Goal: Find specific page/section: Find specific page/section

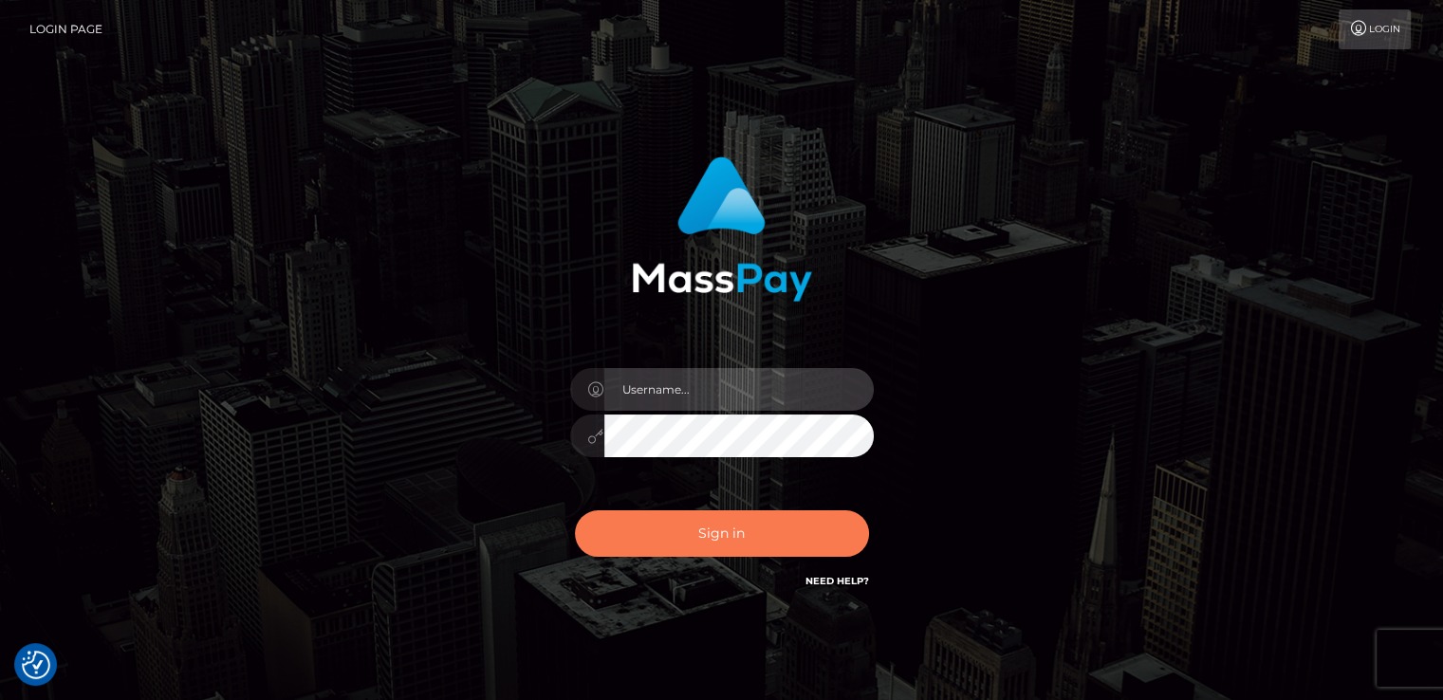
type input "[DOMAIN_NAME]"
click at [643, 528] on button "Sign in" at bounding box center [722, 533] width 294 height 46
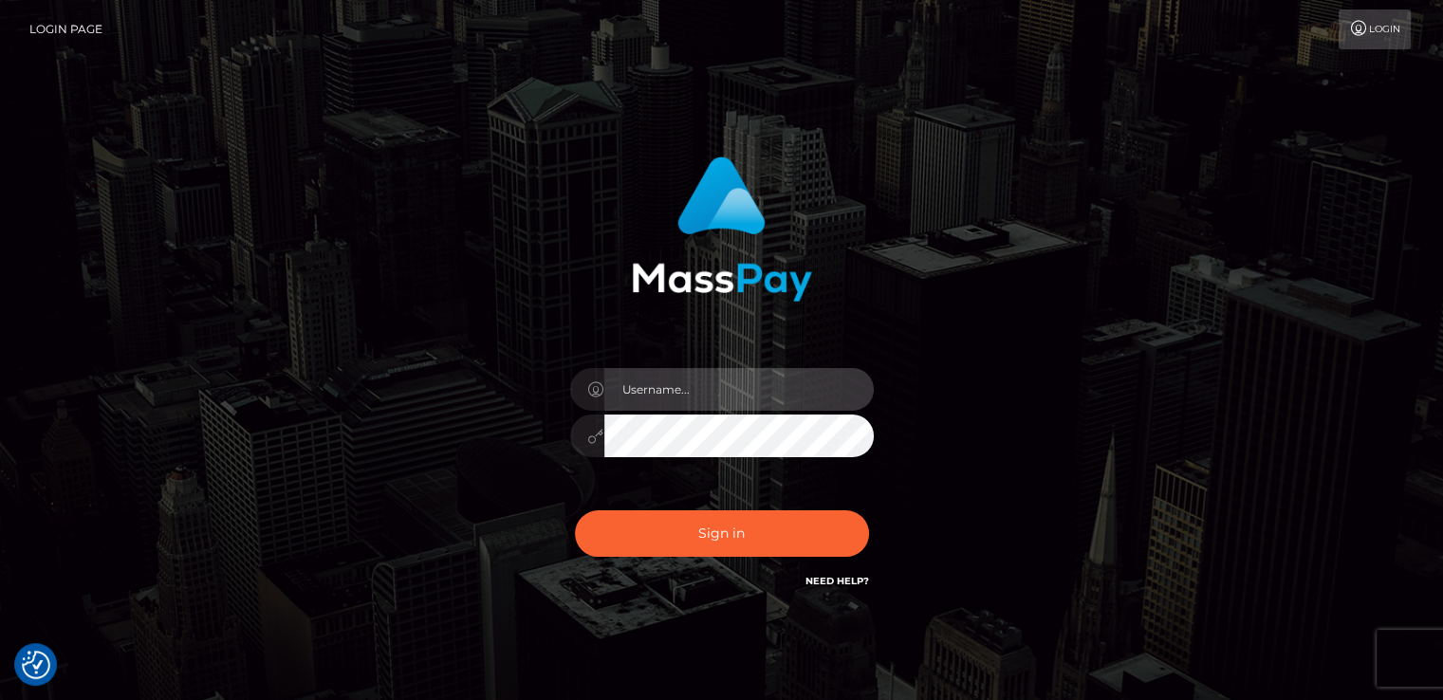
type input "[DOMAIN_NAME]"
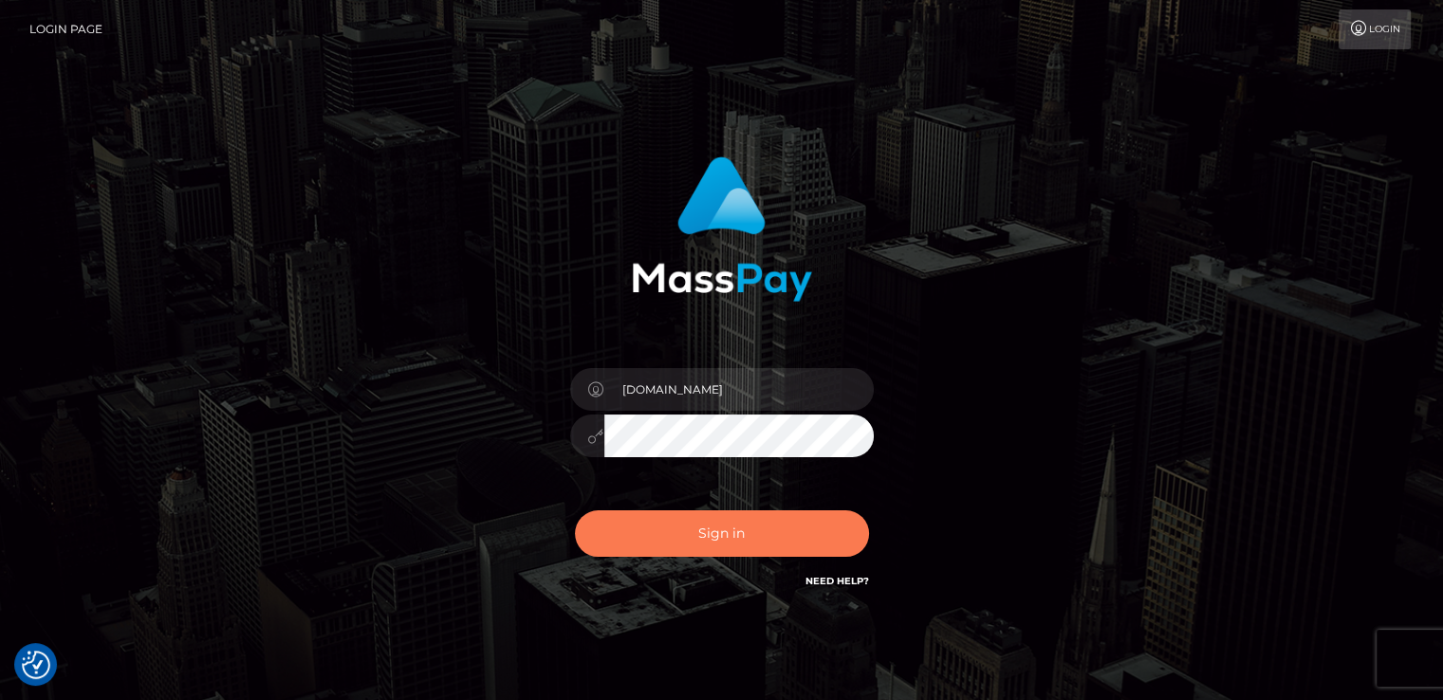
click at [643, 528] on button "Sign in" at bounding box center [722, 533] width 294 height 46
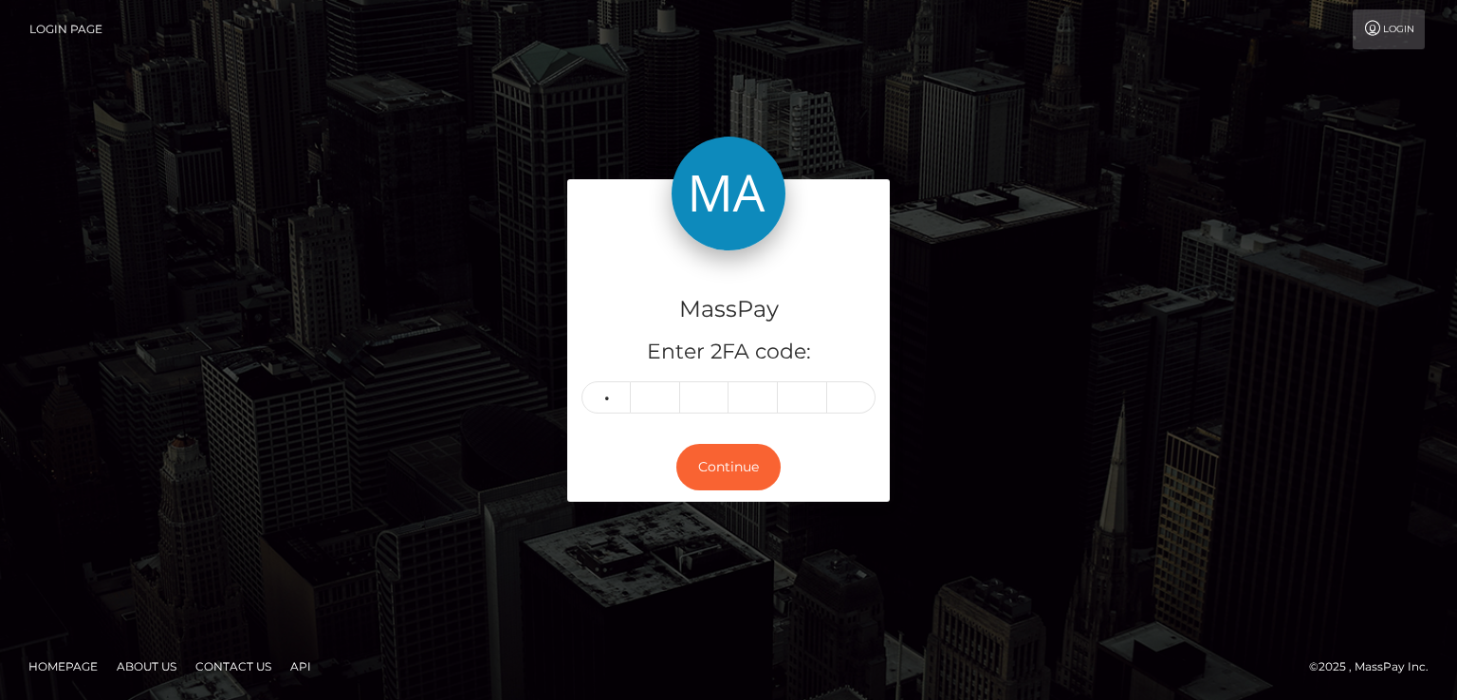
type input "2"
type input "7"
type input "1"
type input "9"
type input "1"
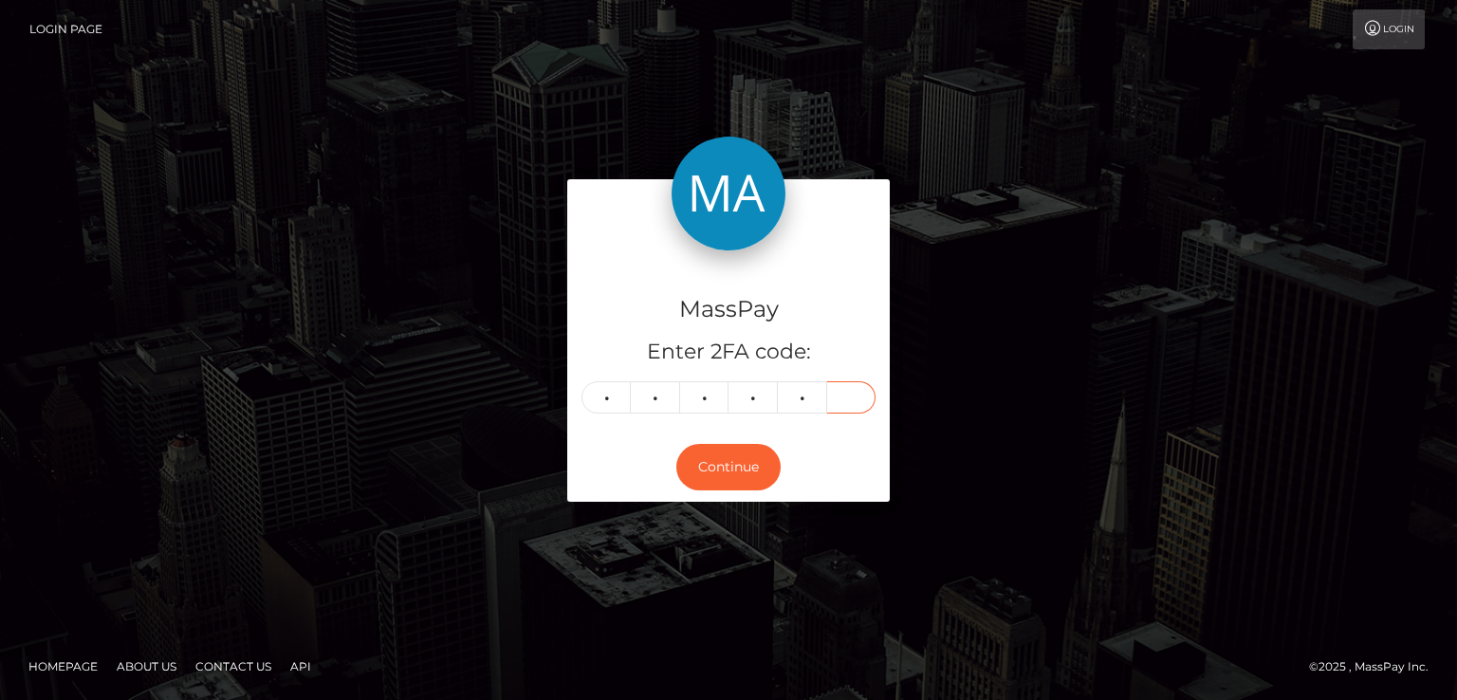
type input "6"
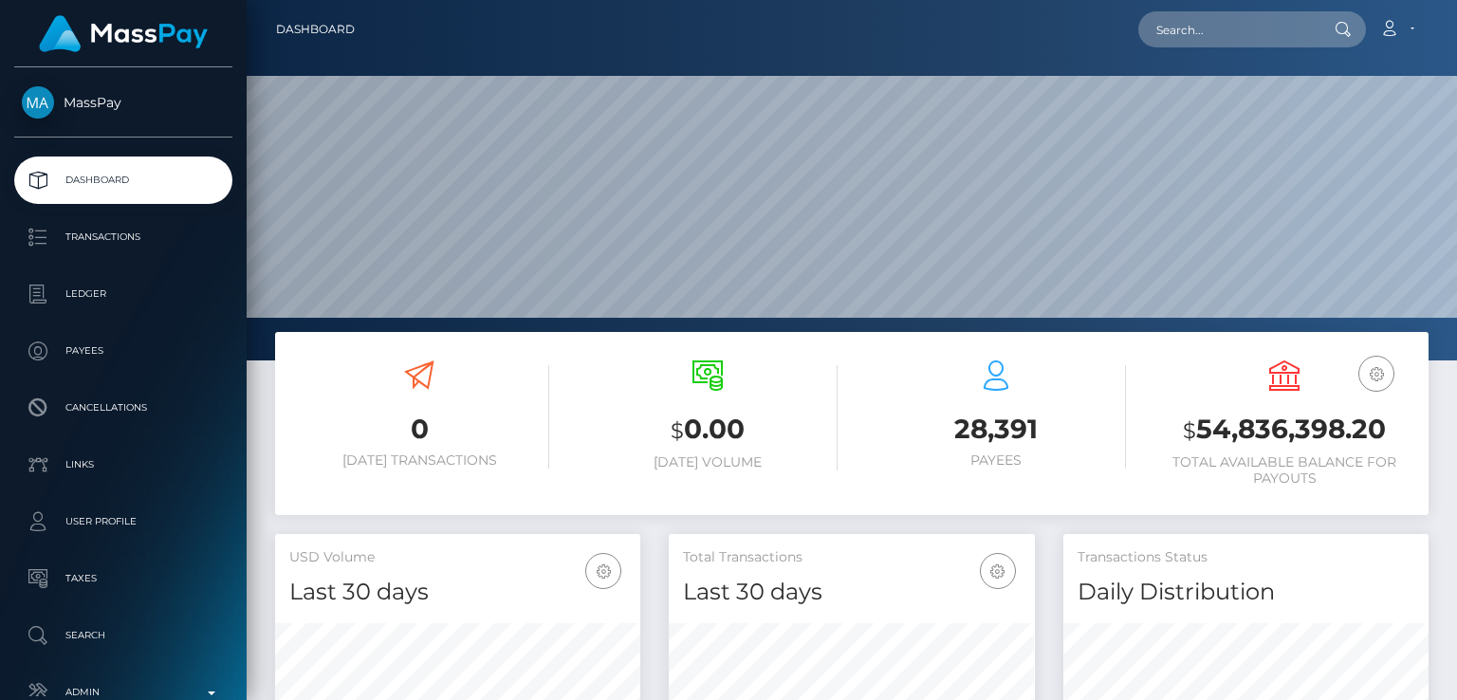
scroll to position [336, 364]
click at [1278, 40] on input "text" at bounding box center [1227, 29] width 178 height 36
paste input "elitemodels0212@gmail.com"
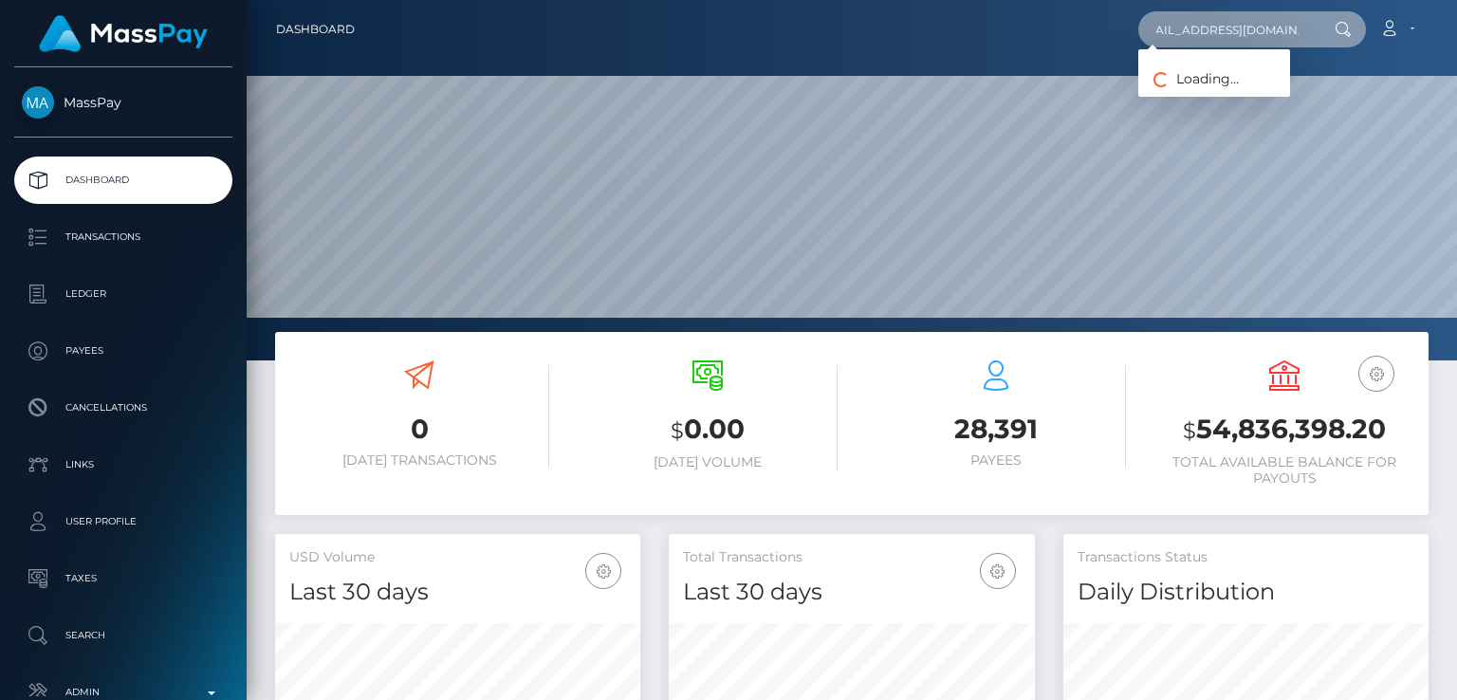
type input "elitemodels0212@gmail.com"
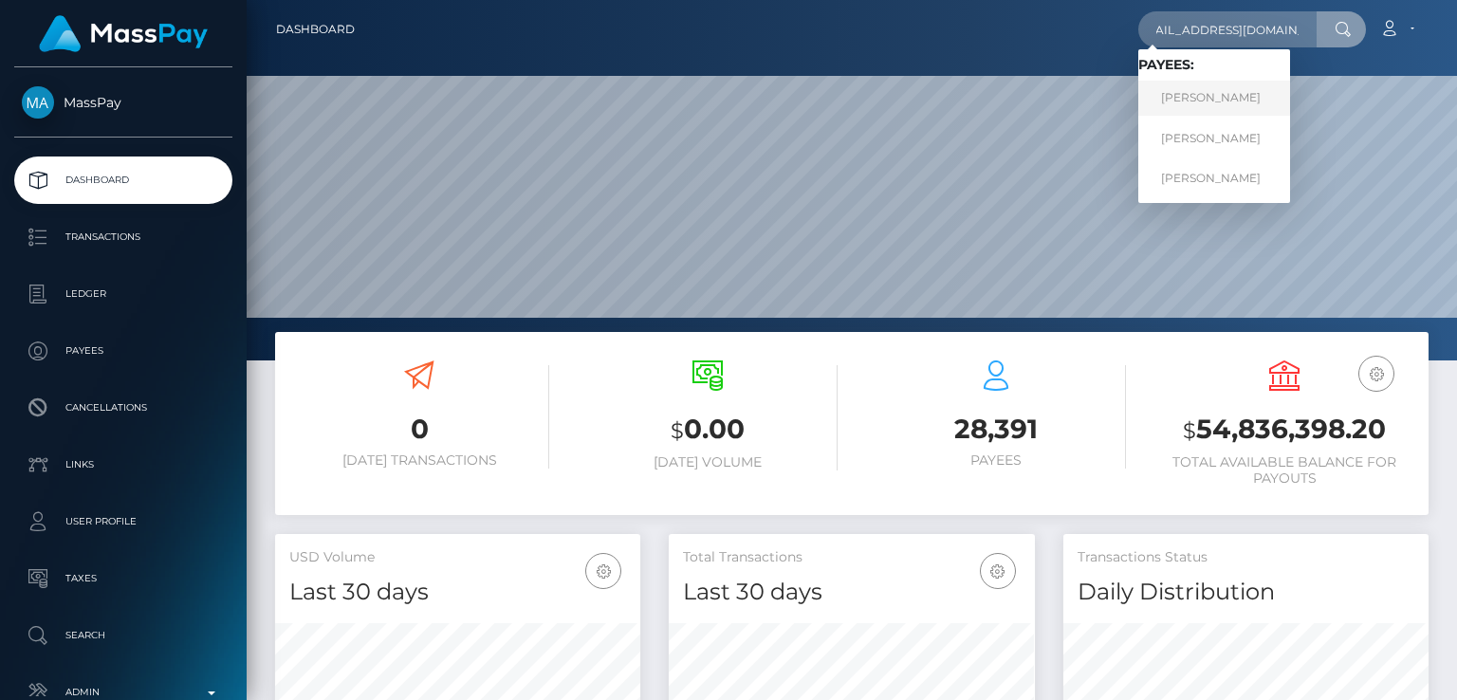
scroll to position [0, 0]
click at [1238, 92] on link "Yerassyl Kaparov" at bounding box center [1214, 98] width 152 height 35
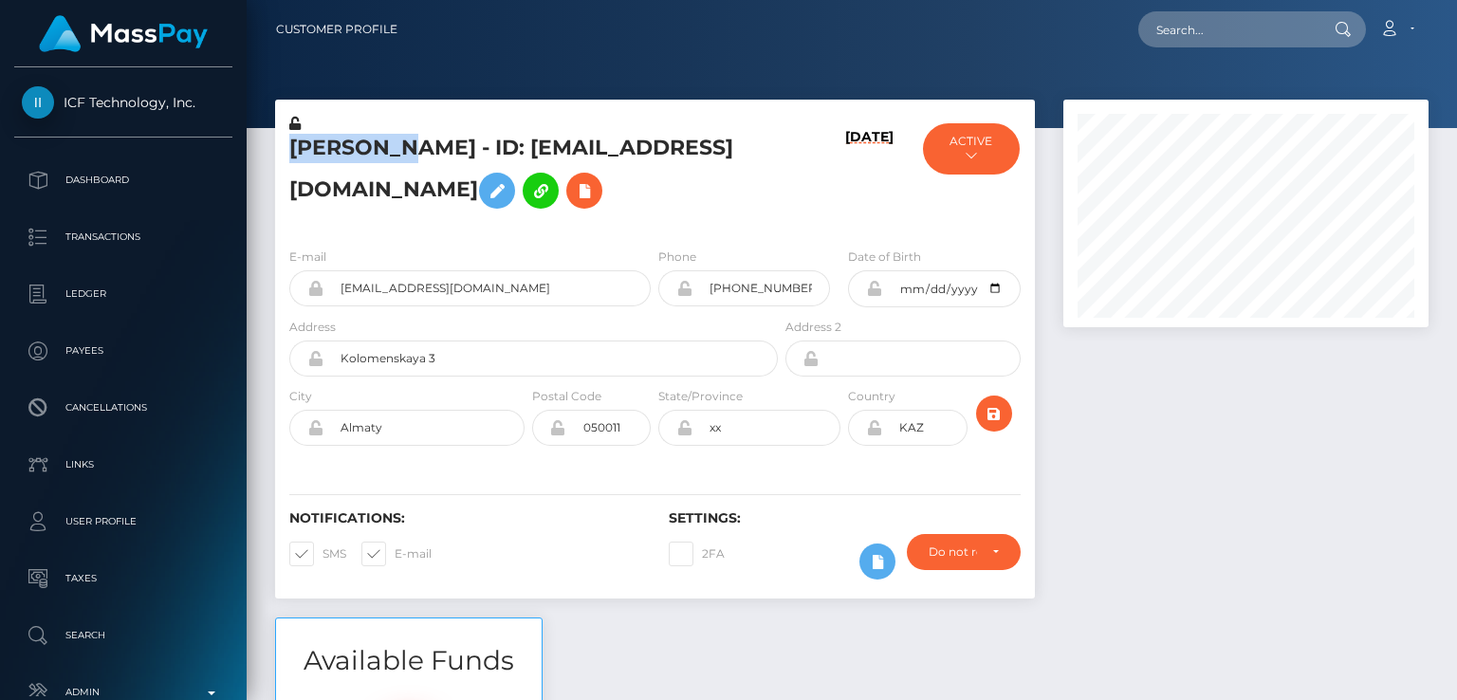
scroll to position [228, 364]
click at [656, 616] on div "Yerassyl Kaparov - ID: elitemodels0212@gmail.com 09/25/25 ACTIVE" at bounding box center [655, 359] width 788 height 518
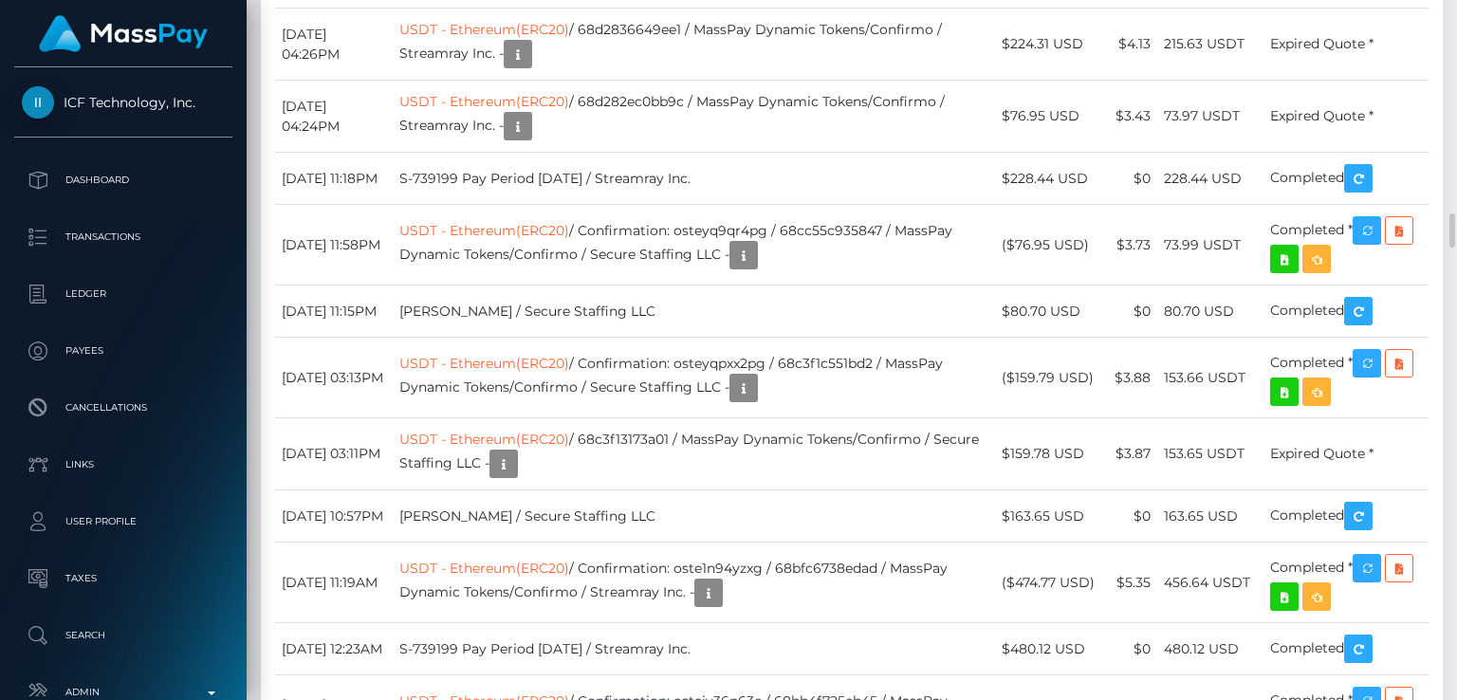
scroll to position [4277, 0]
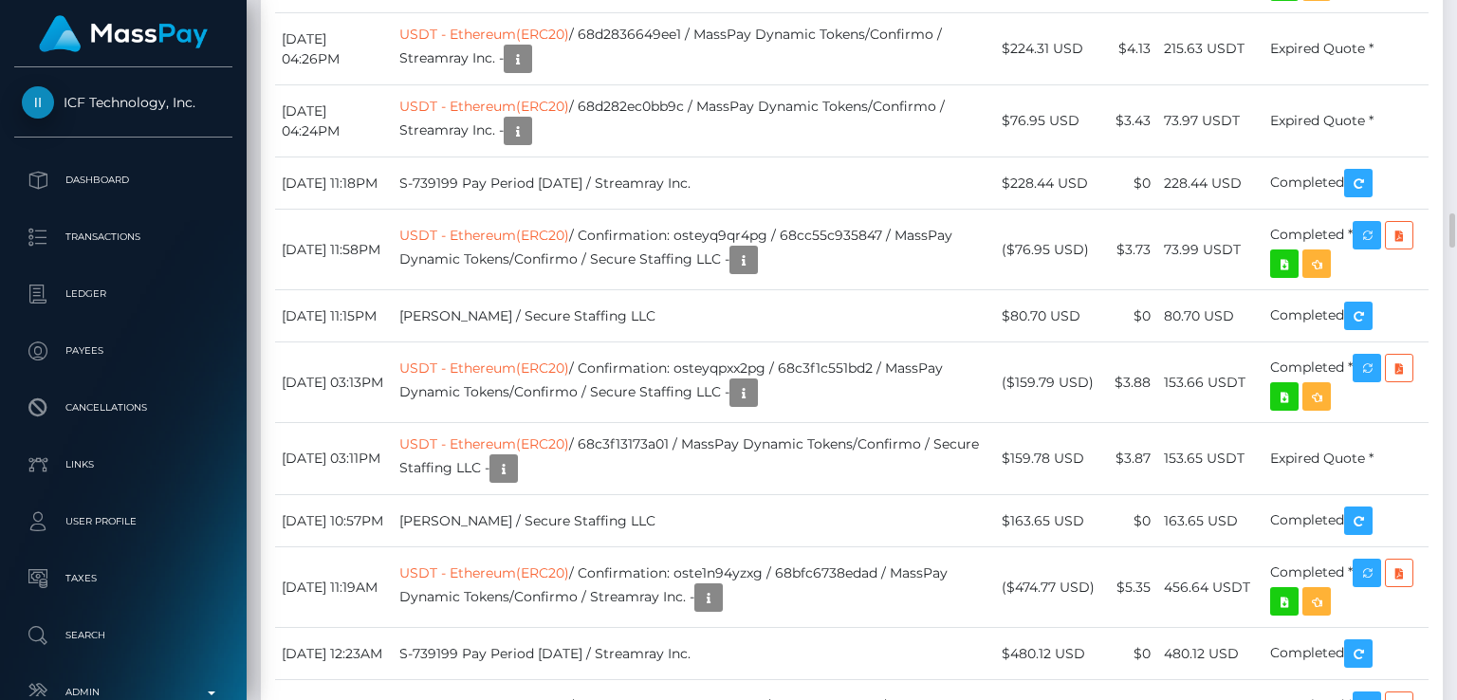
drag, startPoint x: 417, startPoint y: 132, endPoint x: 281, endPoint y: 131, distance: 136.6
copy td "September 25, 2025"
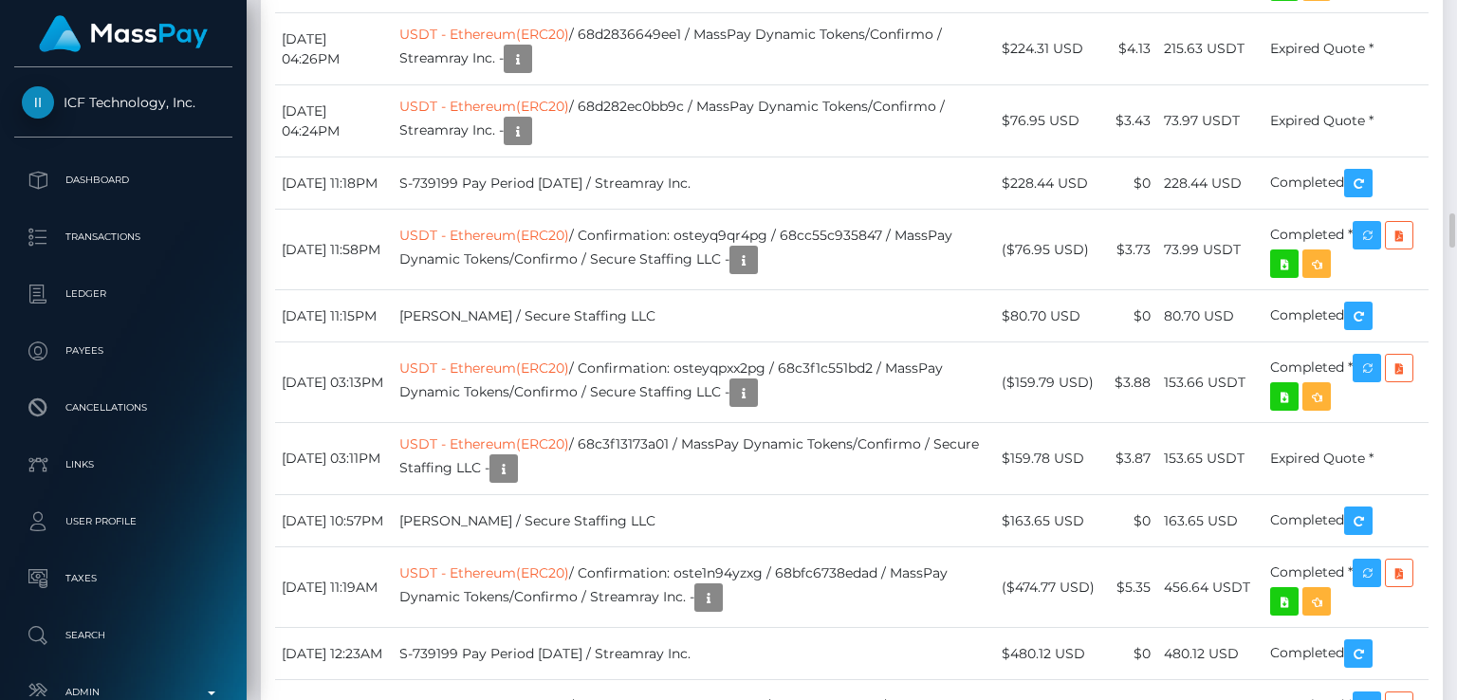
drag, startPoint x: 1255, startPoint y: 143, endPoint x: 1169, endPoint y: 138, distance: 86.5
copy td "141.37 USDT"
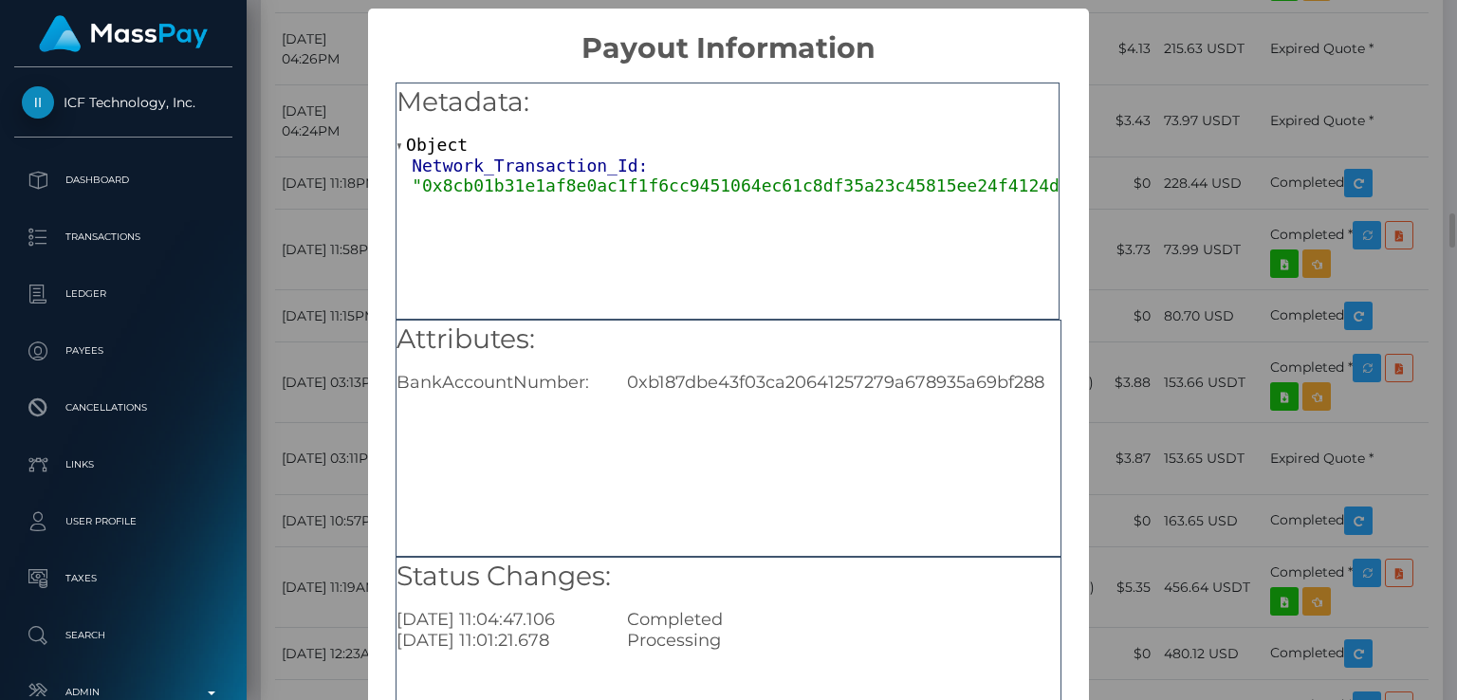
scroll to position [0, 0]
click at [354, 267] on div "× Payout Information Metadata: Object Network_Transaction_Id: "0x8cb01b31e1af8e…" at bounding box center [728, 350] width 1457 height 700
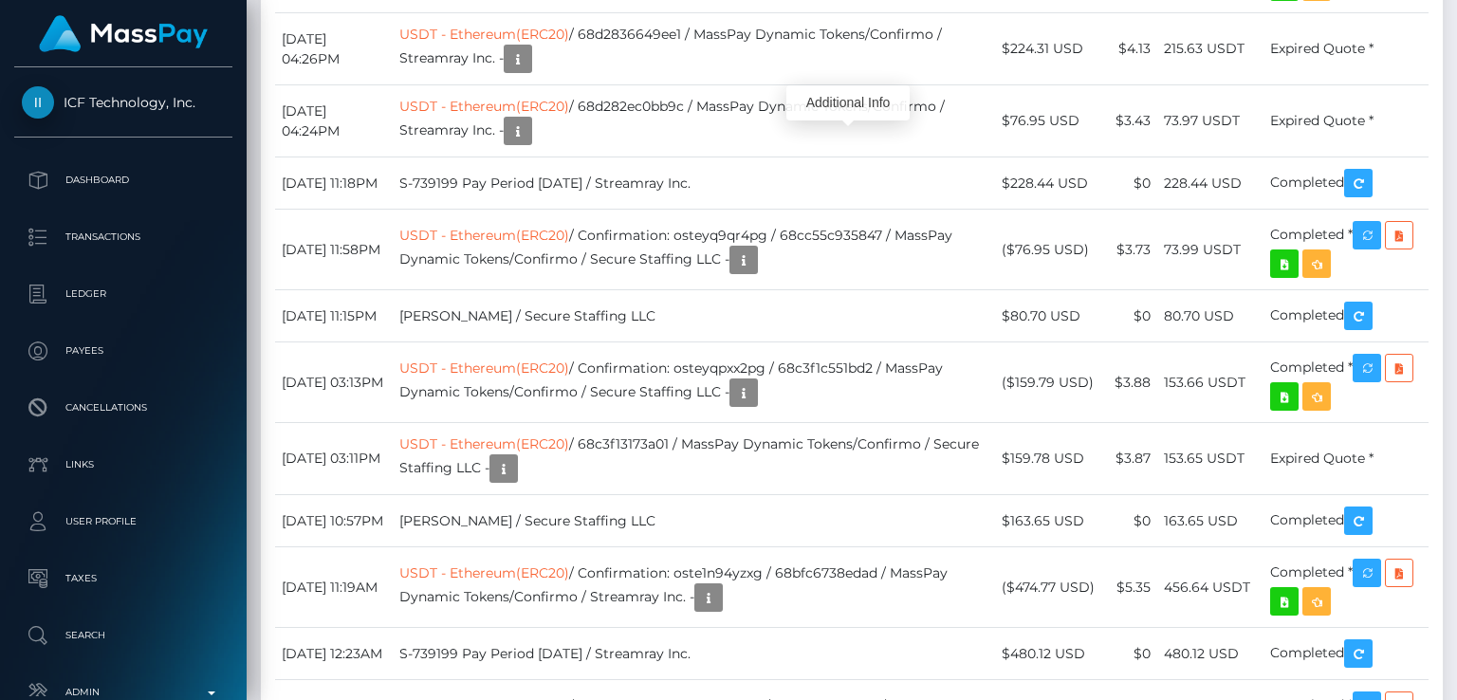
scroll to position [228, 364]
click at [825, 108] on div "Additional Info" at bounding box center [847, 102] width 123 height 35
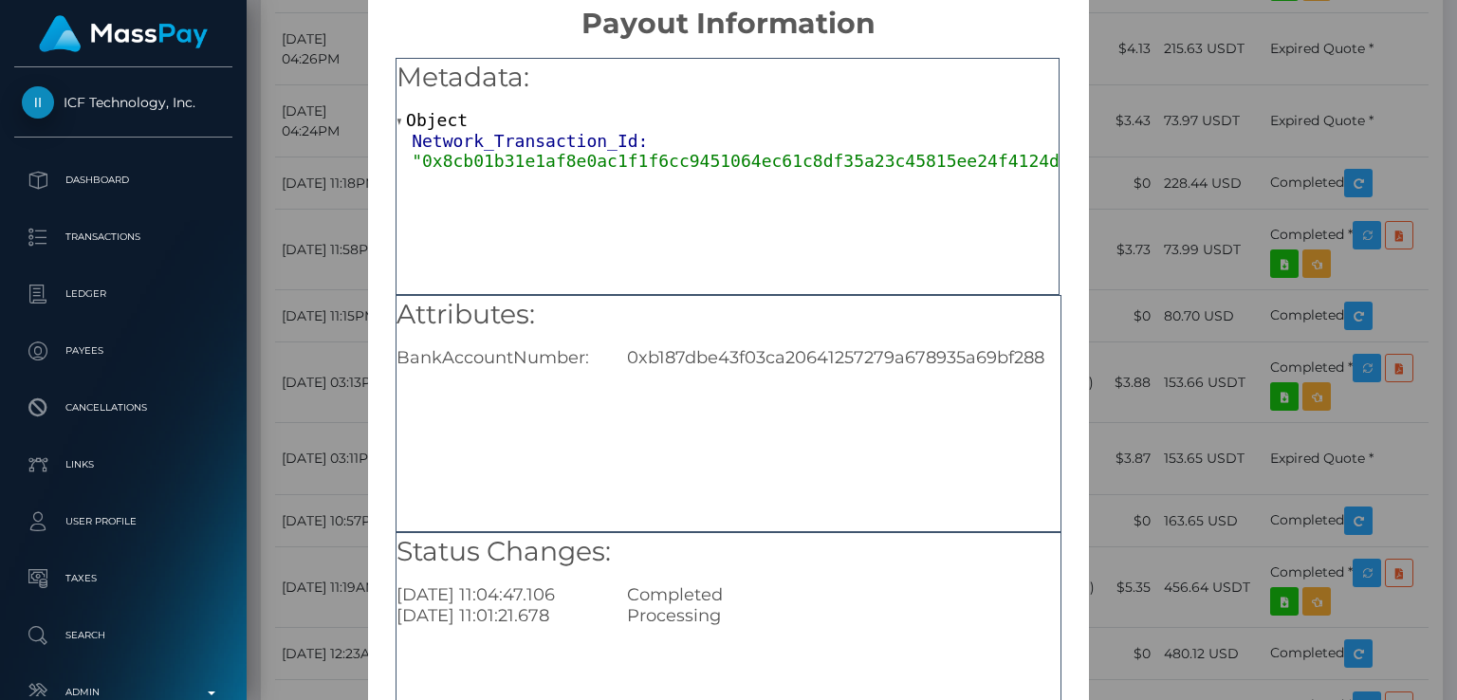
scroll to position [0, 0]
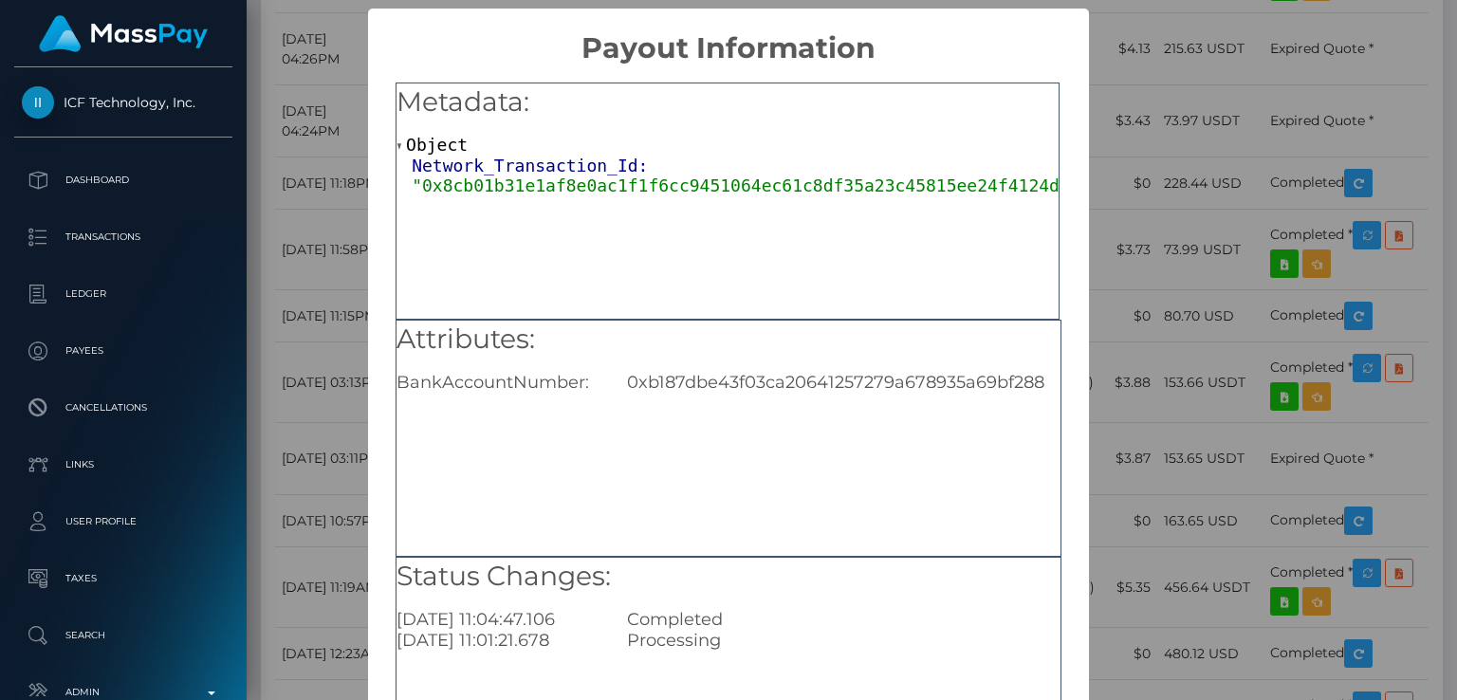
click at [1188, 110] on div "× Payout Information Metadata: Object Network_Transaction_Id: "0x8cb01b31e1af8e…" at bounding box center [728, 350] width 1457 height 700
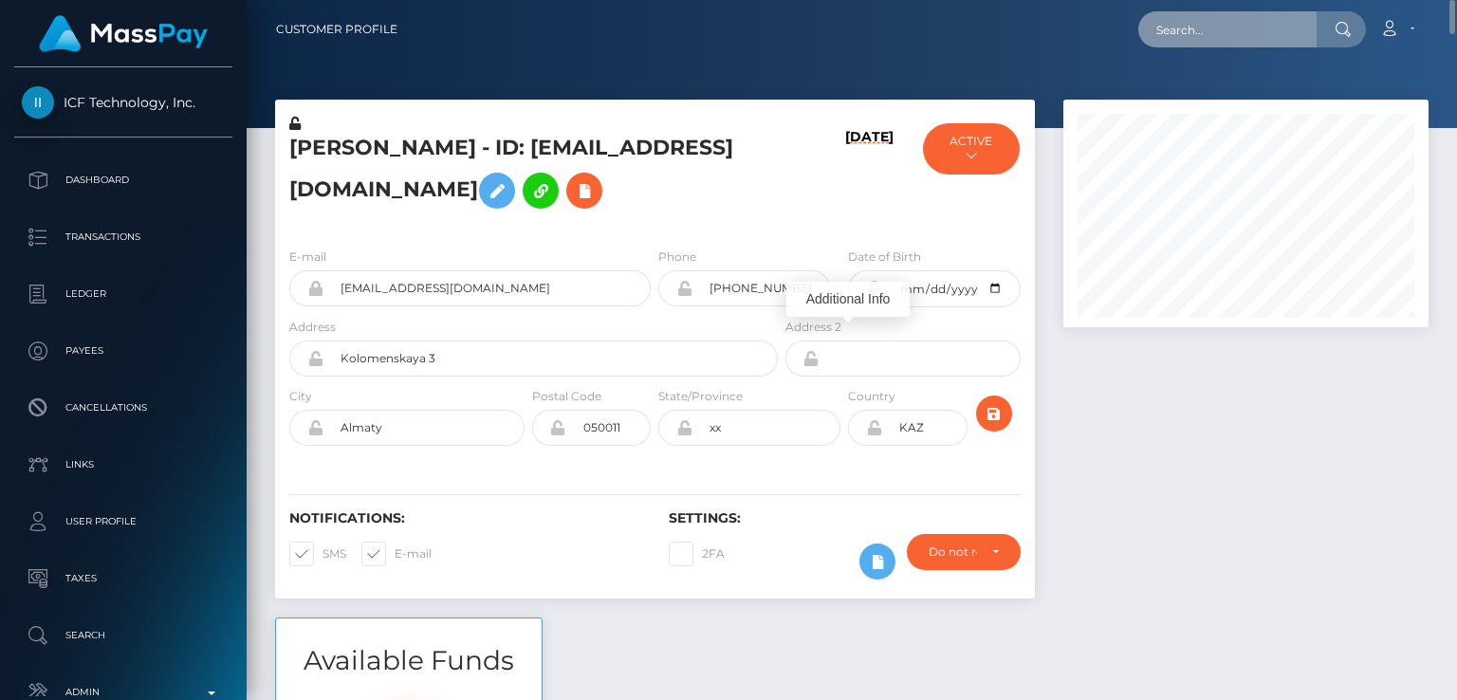
click at [1212, 33] on input "text" at bounding box center [1227, 29] width 178 height 36
paste input "val.delnevo@gmail.com"
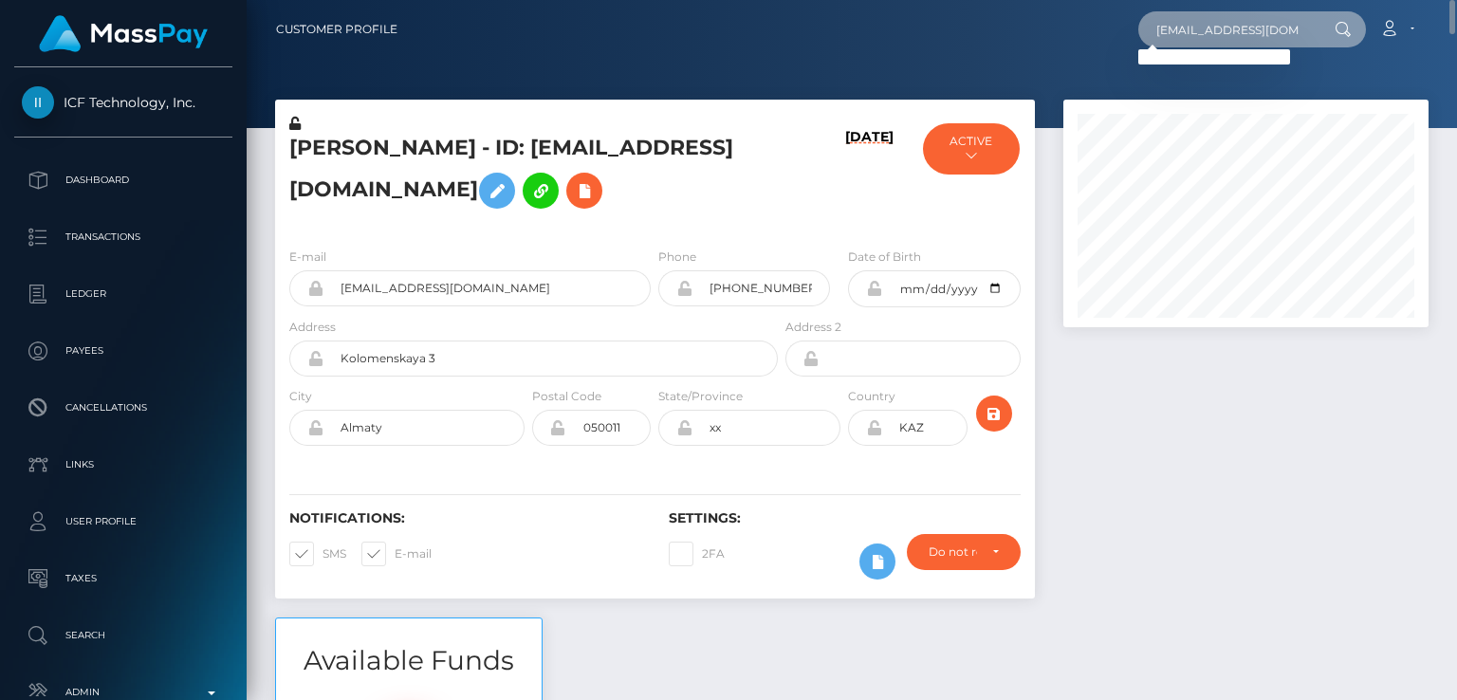
type input "val.delnevo@gmail.com"
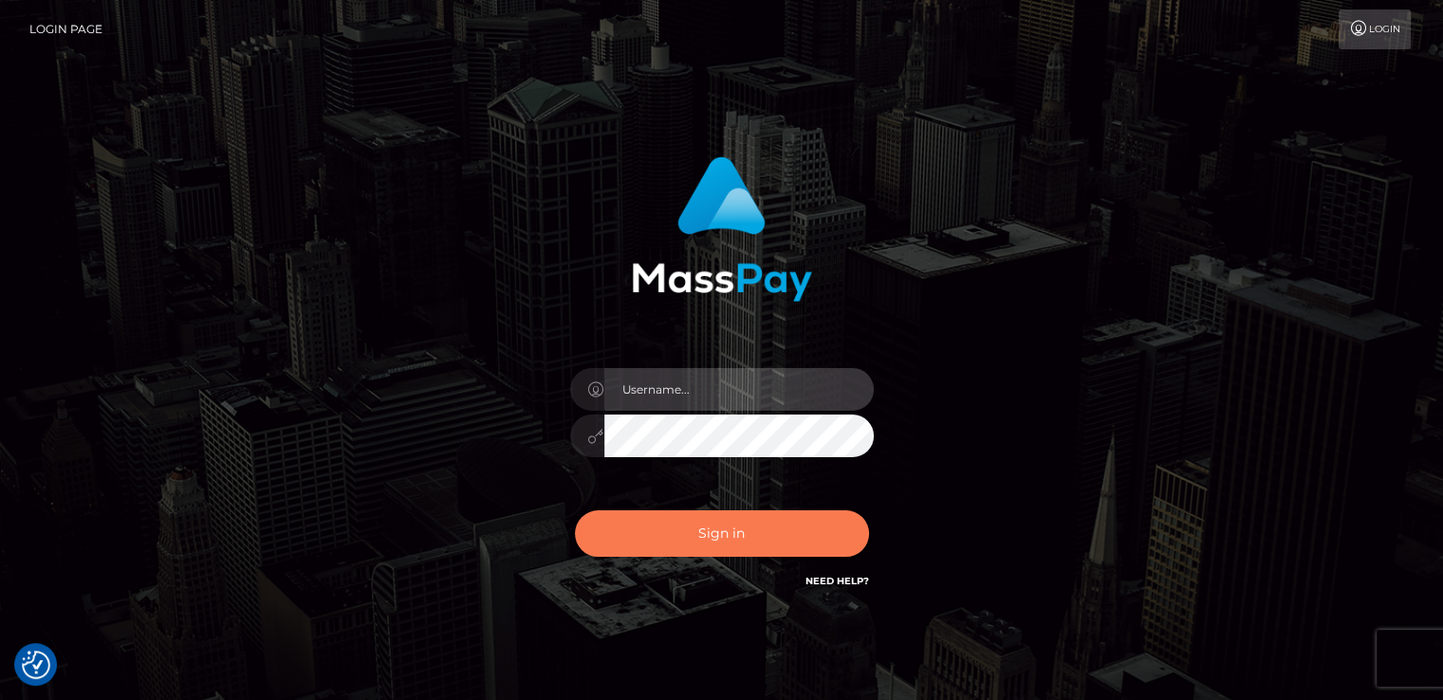
type input "nt.es"
click at [661, 543] on button "Sign in" at bounding box center [722, 533] width 294 height 46
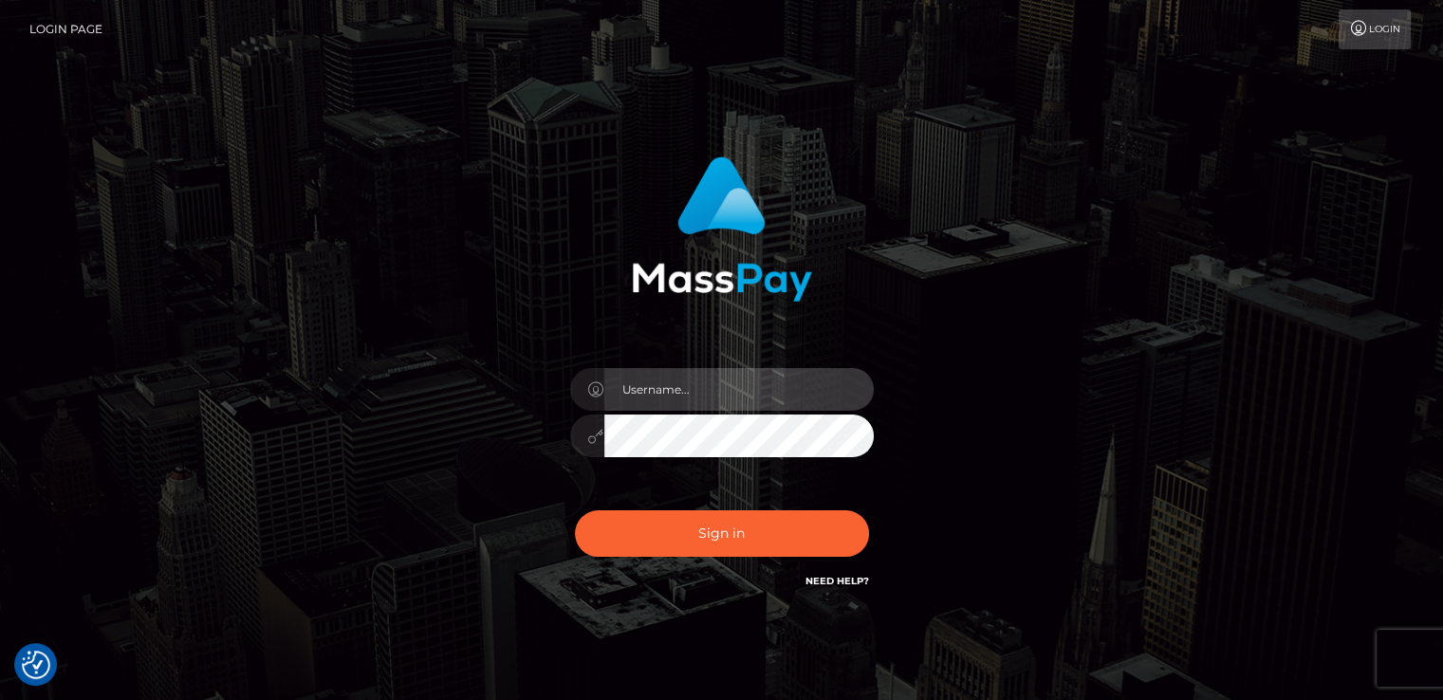
type input "nt.es"
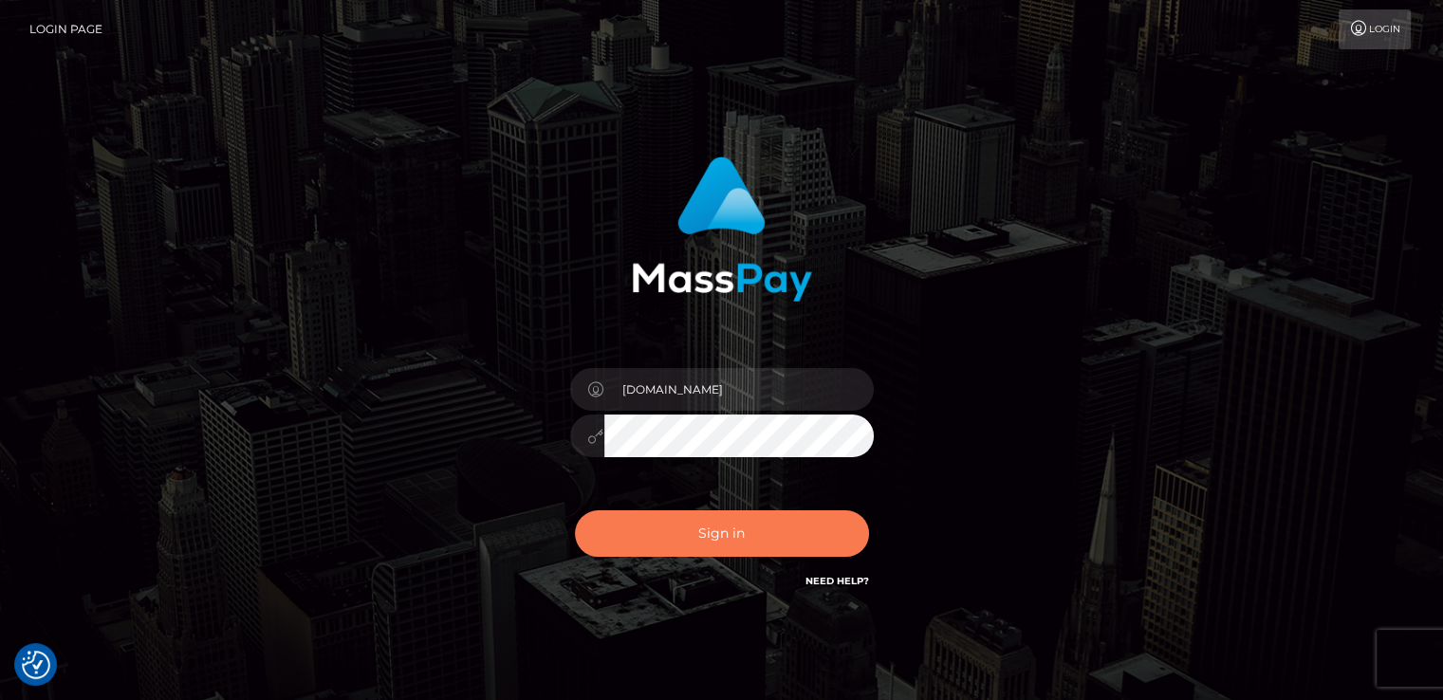
click at [661, 543] on button "Sign in" at bounding box center [722, 533] width 294 height 46
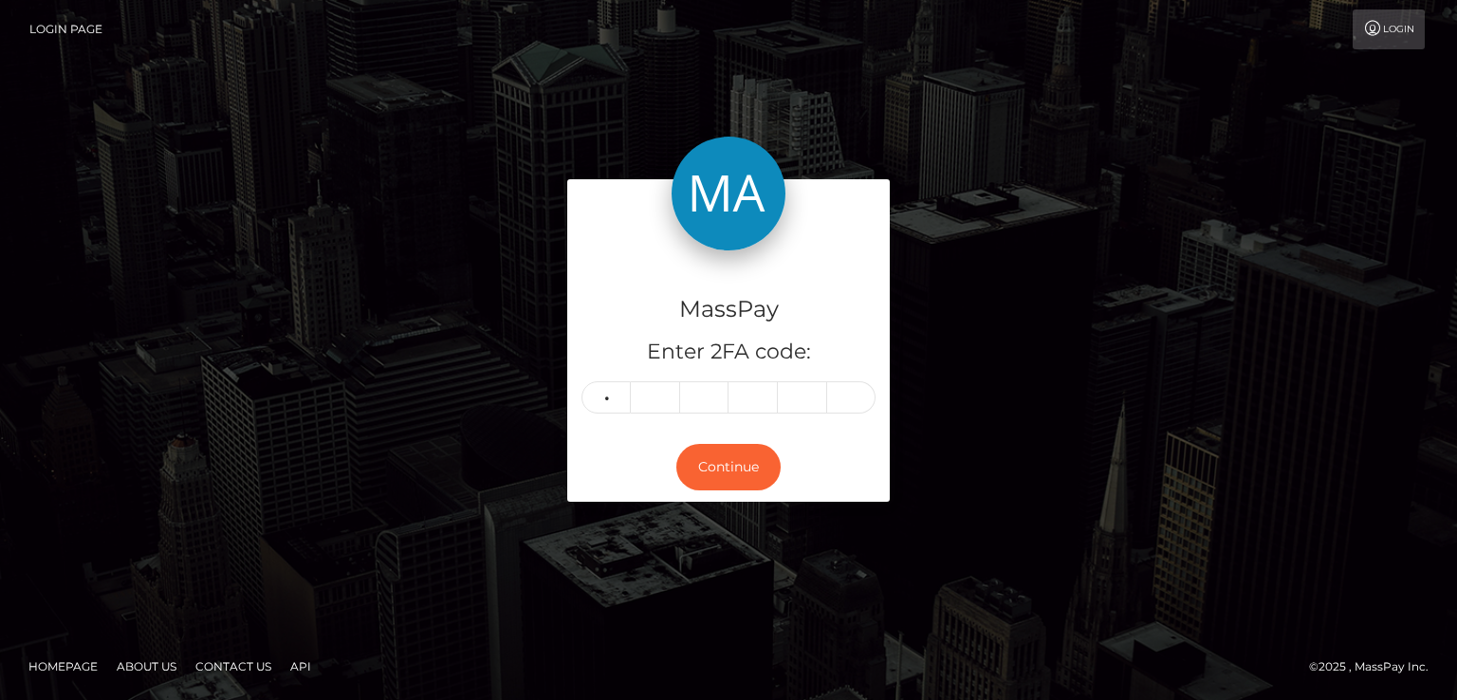
type input "8"
type input "5"
type input "9"
type input "2"
type input "1"
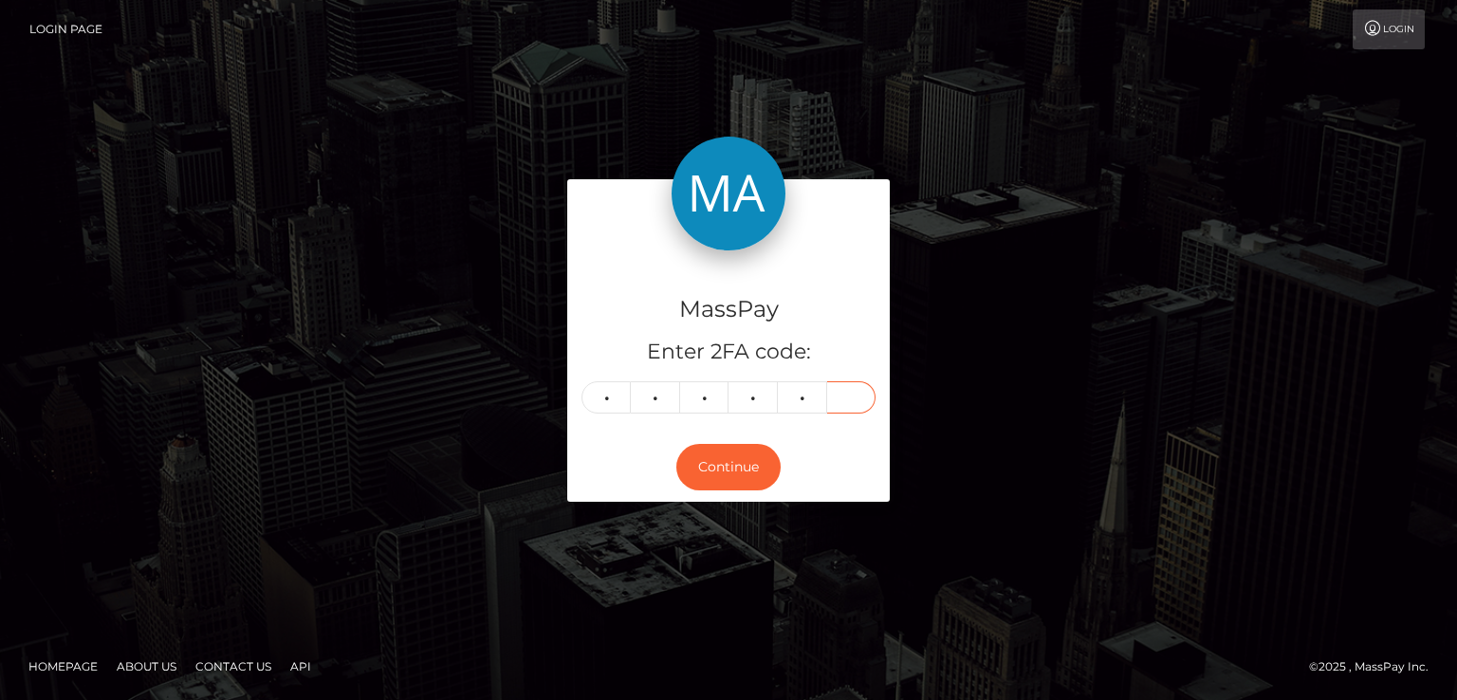
type input "6"
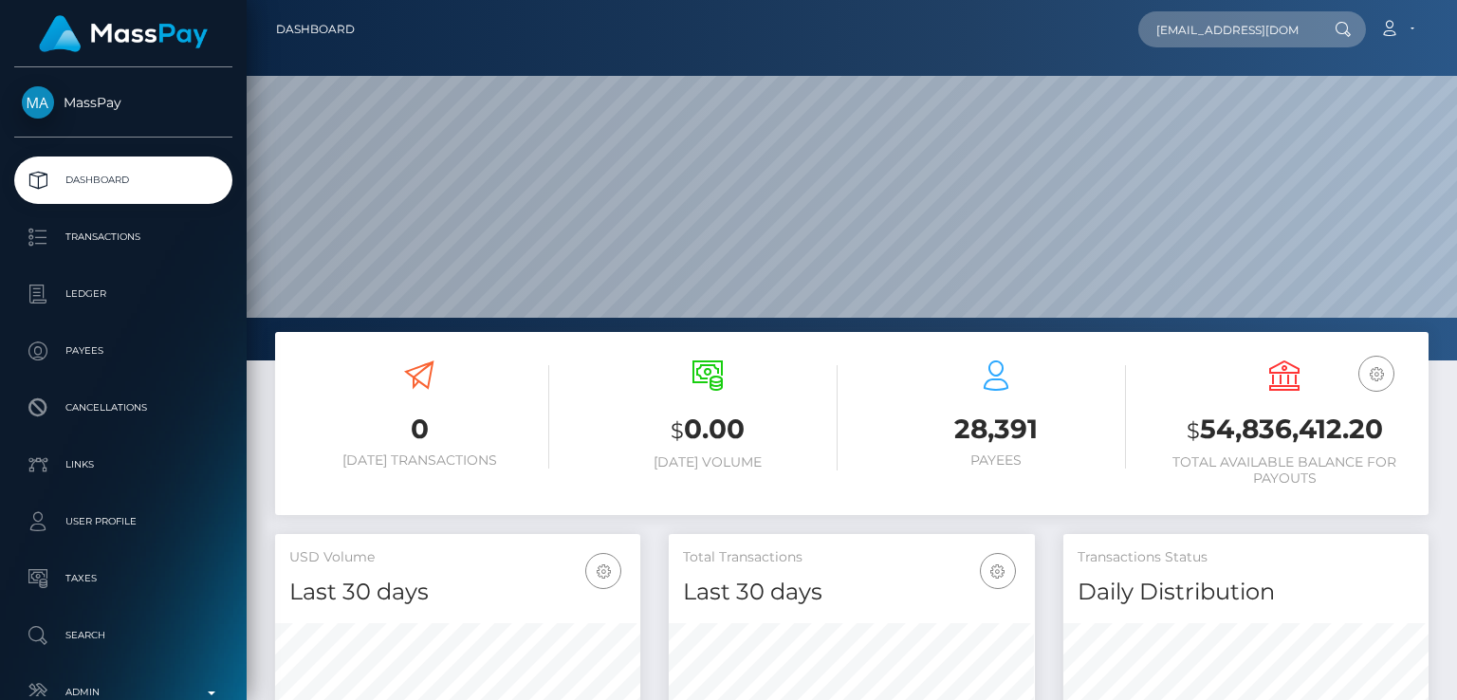
scroll to position [0, 15]
type input "[EMAIL_ADDRESS][DOMAIN_NAME]"
click at [1344, 29] on icon at bounding box center [1343, 29] width 16 height 15
click at [1288, 35] on input "[EMAIL_ADDRESS][DOMAIN_NAME]" at bounding box center [1227, 29] width 178 height 36
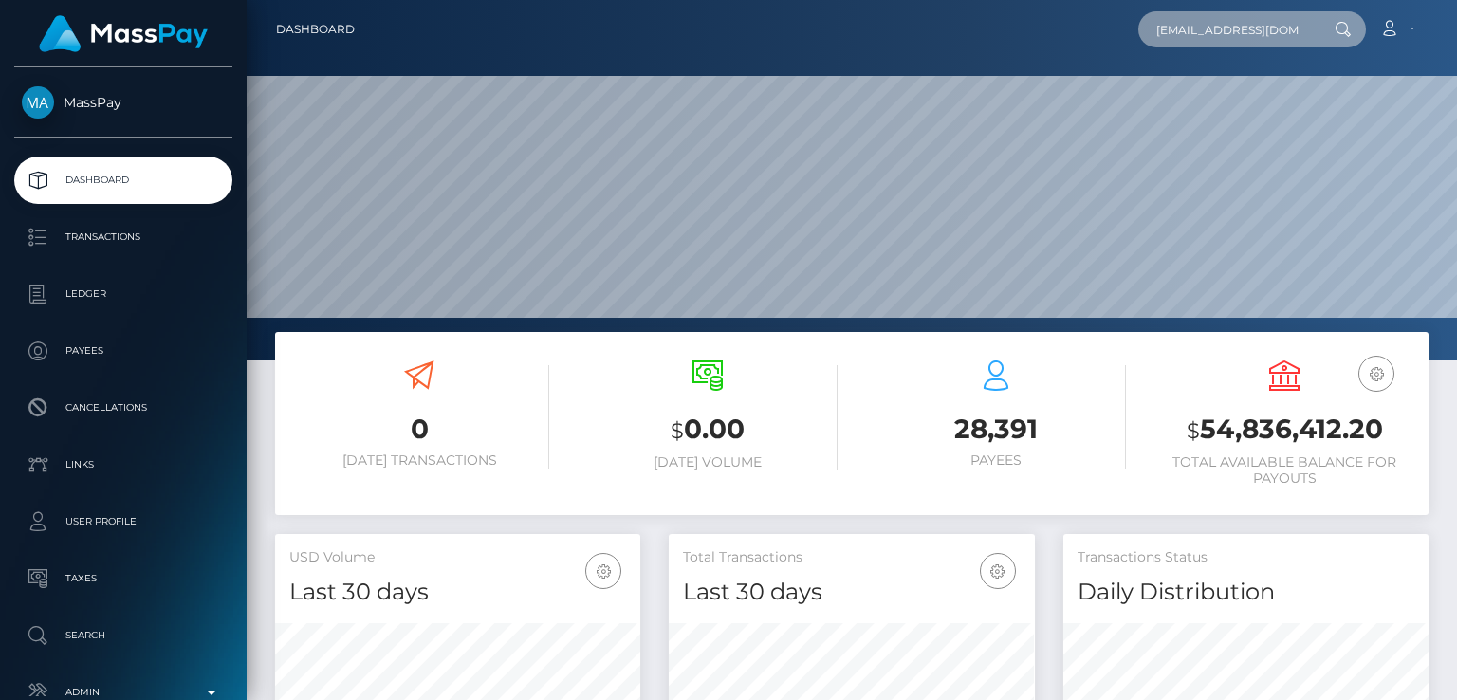
click at [1288, 35] on input "[EMAIL_ADDRESS][DOMAIN_NAME]" at bounding box center [1227, 29] width 178 height 36
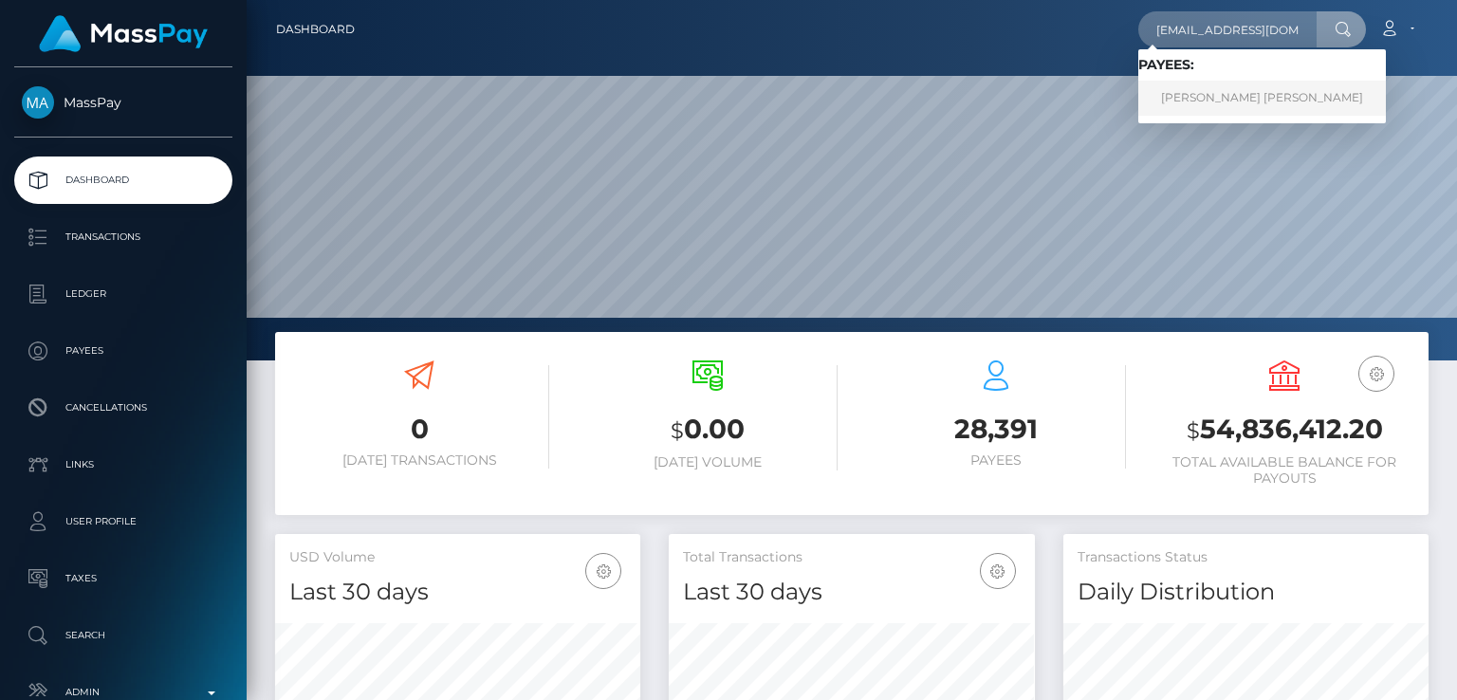
click at [1301, 90] on link "[PERSON_NAME] [PERSON_NAME]" at bounding box center [1262, 98] width 248 height 35
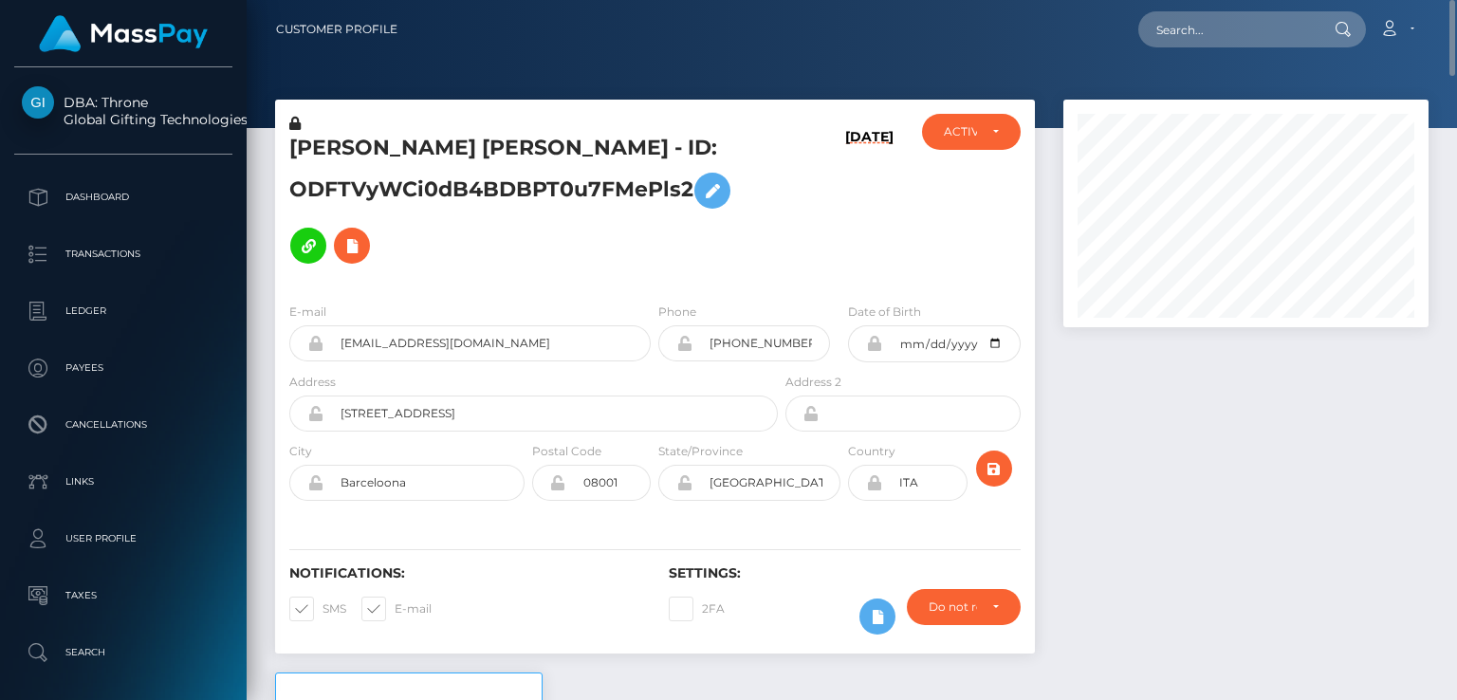
click at [338, 138] on h5 "VALENTINA ANDREA DELNEVO - ID: ODFTVyWCi0dB4BDBPT0u7FMePls2" at bounding box center [528, 203] width 478 height 139
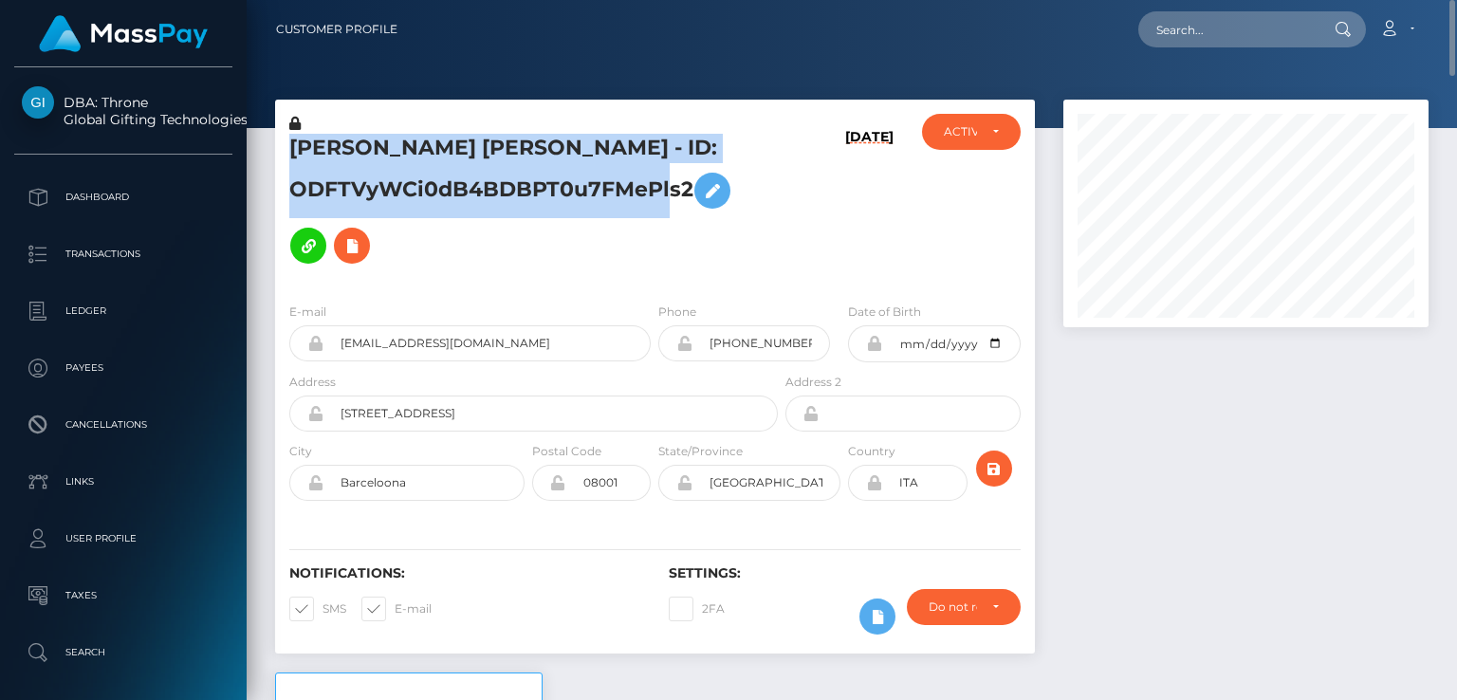
click at [338, 138] on h5 "VALENTINA ANDREA DELNEVO - ID: ODFTVyWCi0dB4BDBPT0u7FMePls2" at bounding box center [528, 203] width 478 height 139
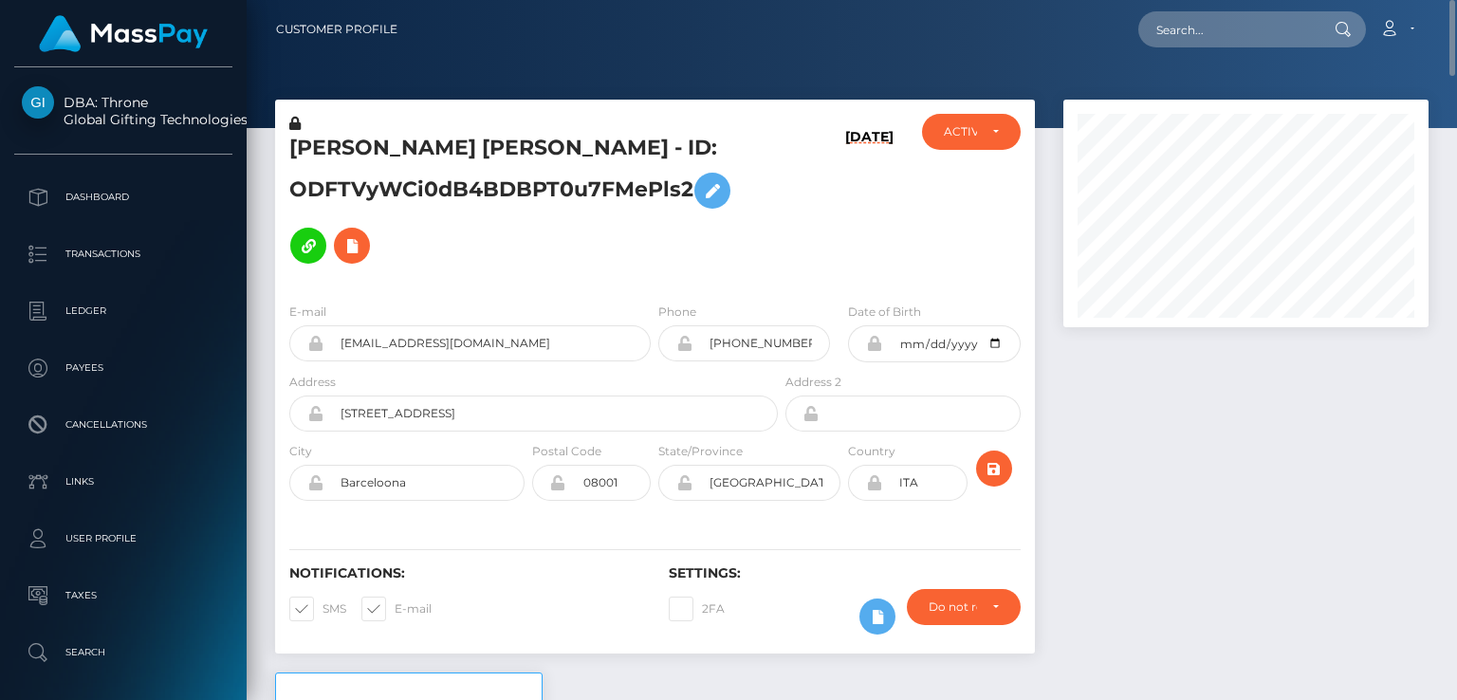
click at [338, 138] on h5 "VALENTINA ANDREA DELNEVO - ID: ODFTVyWCi0dB4BDBPT0u7FMePls2" at bounding box center [528, 203] width 478 height 139
copy h5 "VALENTINA"
click at [1192, 24] on input "text" at bounding box center [1227, 29] width 178 height 36
paste input "x.nix.ads@gmail.com"
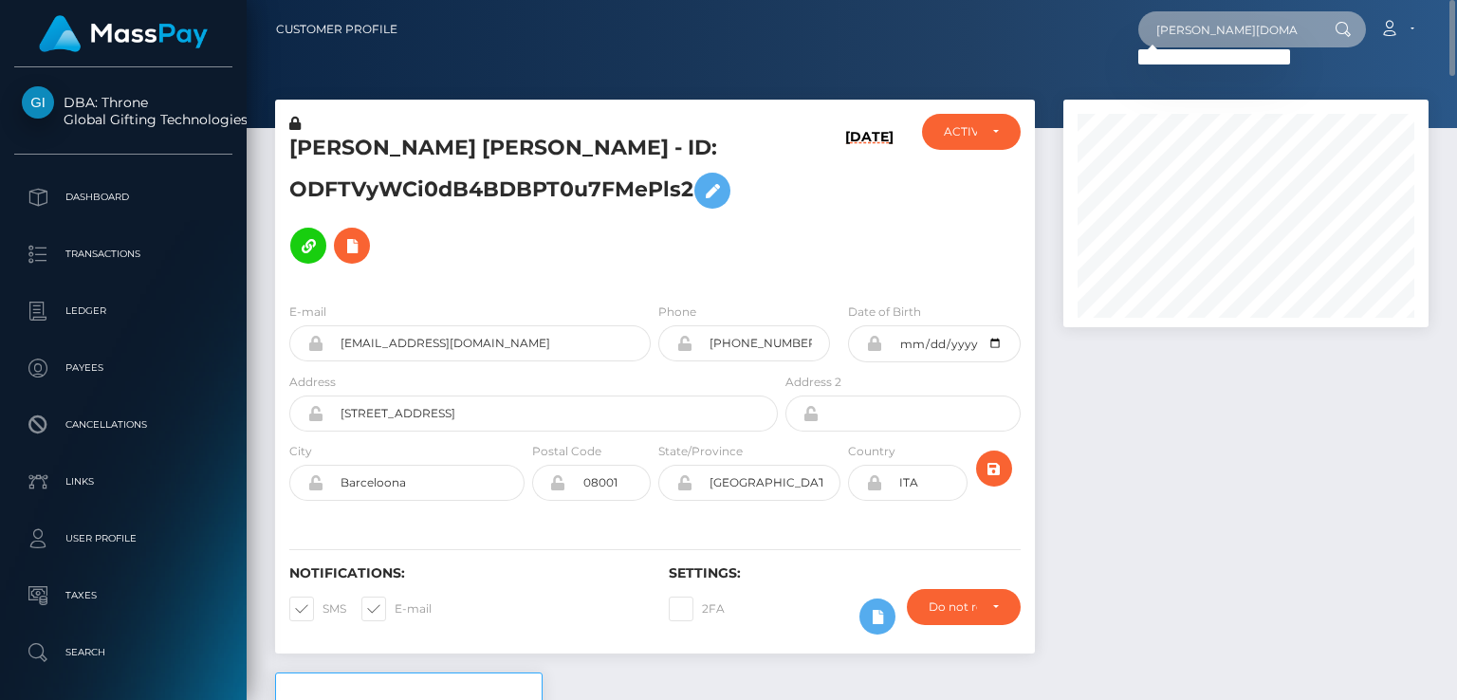
type input "x.nix.ads@gmail.com"
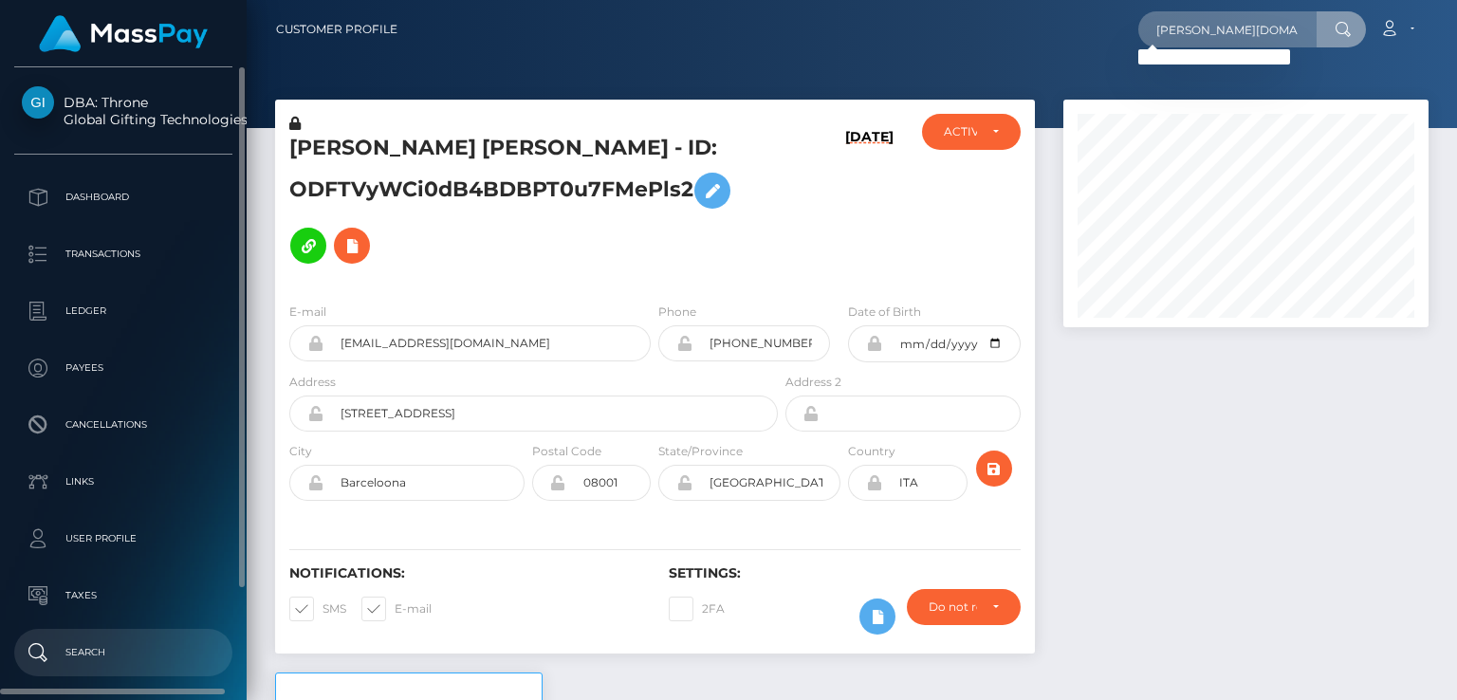
click at [126, 654] on p "Search" at bounding box center [123, 652] width 203 height 28
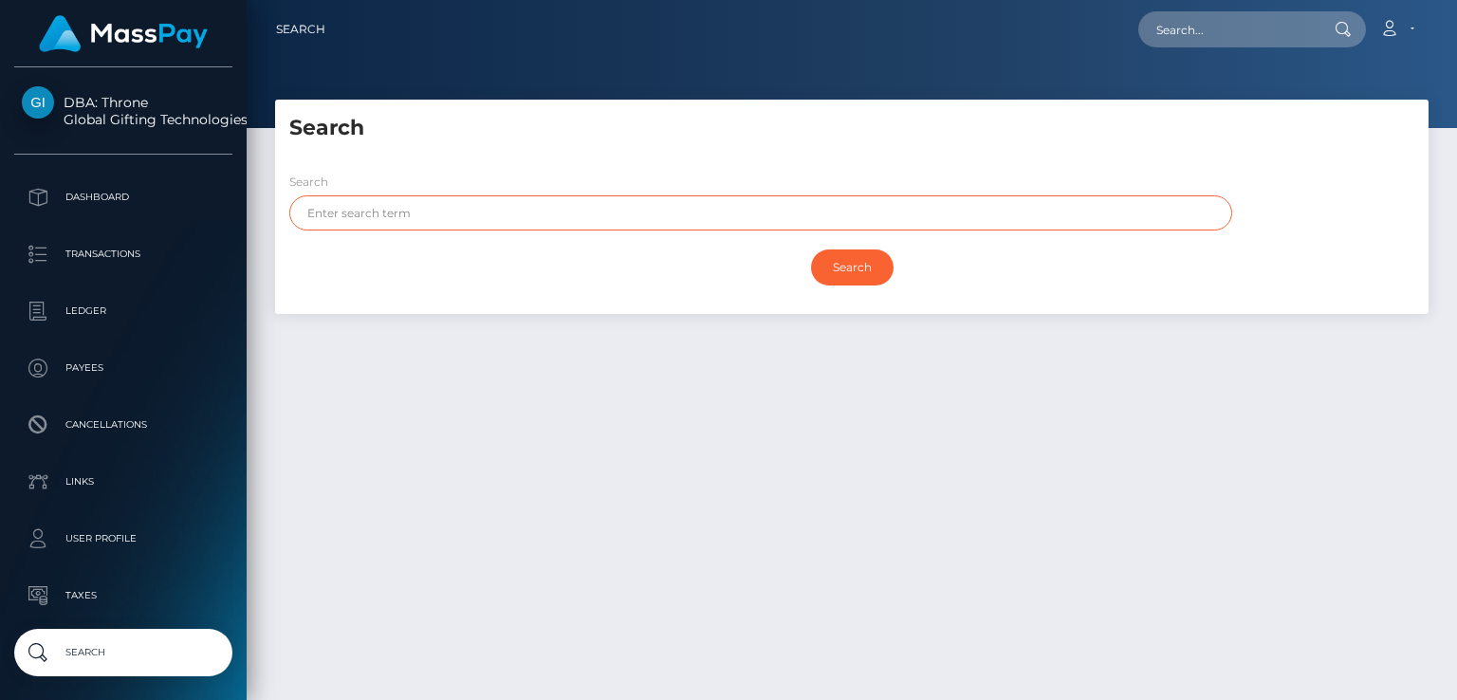
click at [444, 206] on input "text" at bounding box center [760, 212] width 943 height 35
paste input "Nonin"
type input "Nonin"
click at [811, 249] on input "Search" at bounding box center [852, 267] width 83 height 36
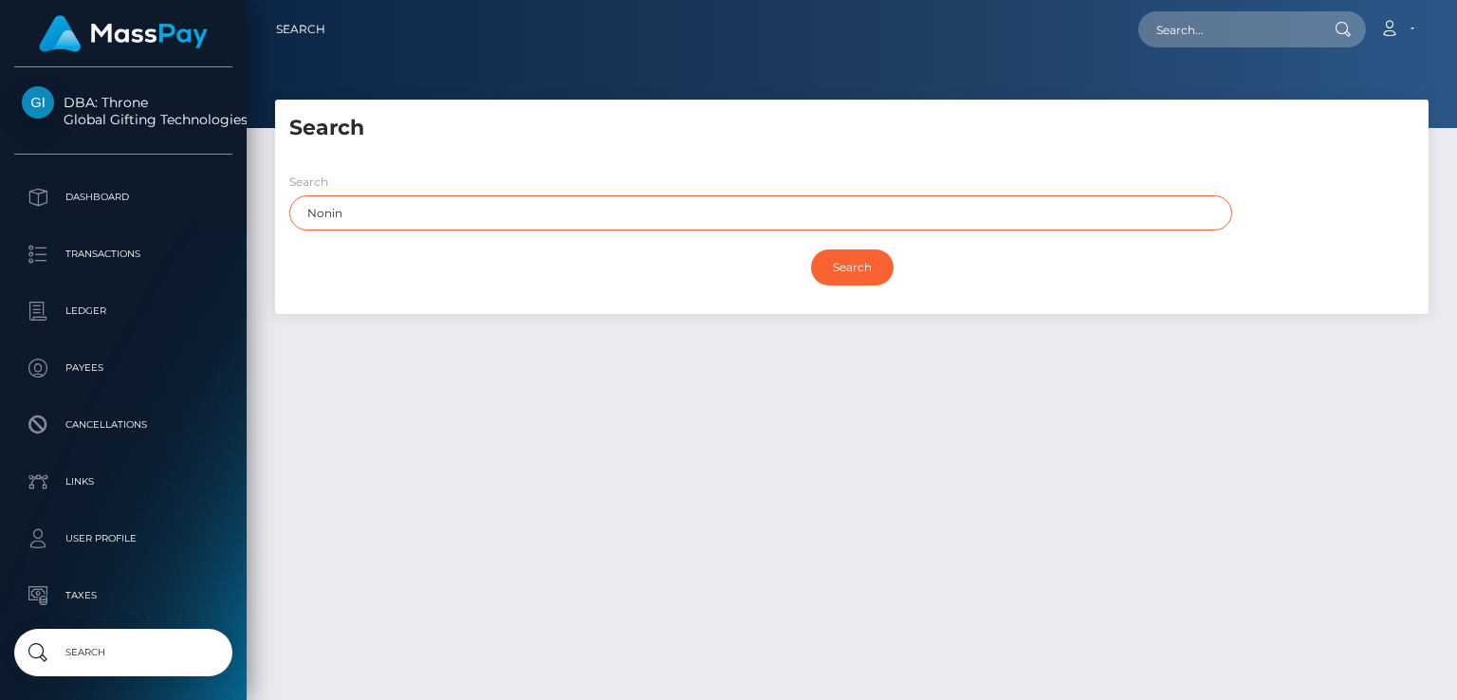
click at [811, 249] on input "Search" at bounding box center [852, 267] width 83 height 36
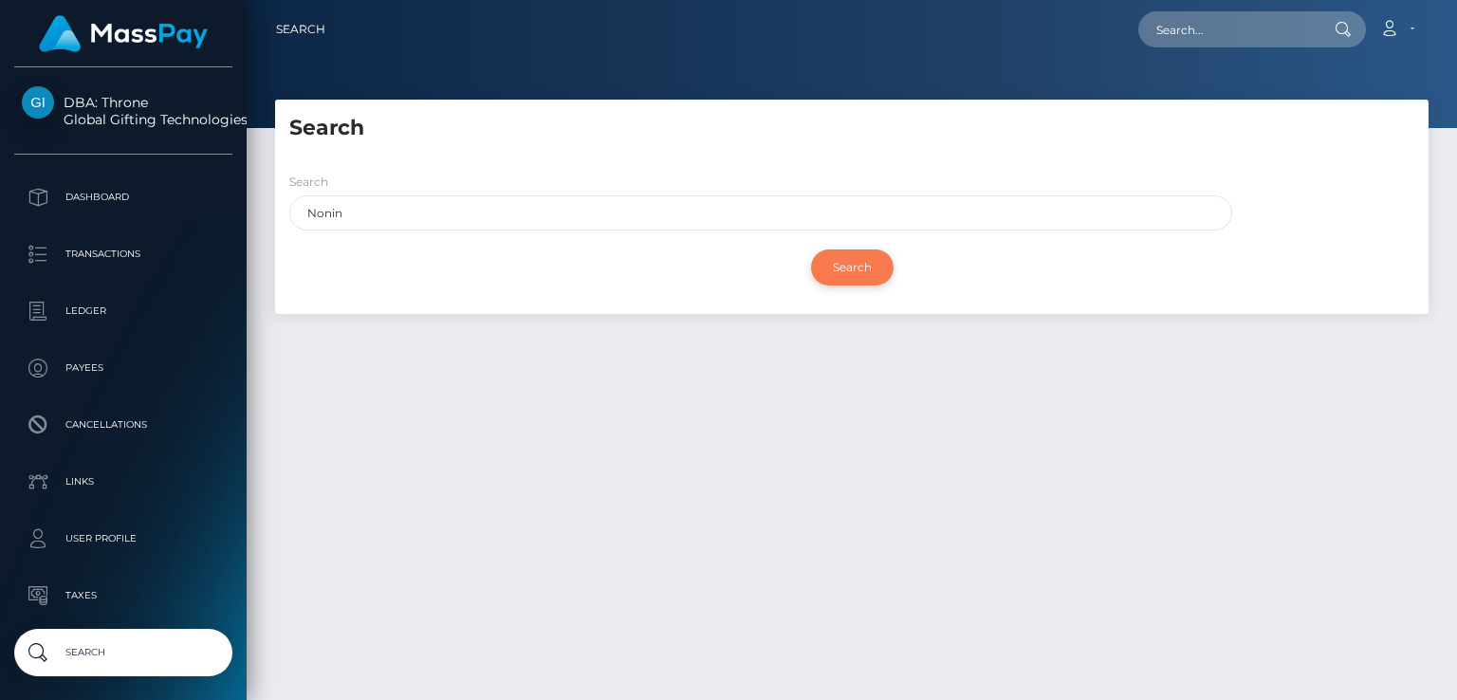
click at [841, 269] on input "Search" at bounding box center [852, 267] width 83 height 36
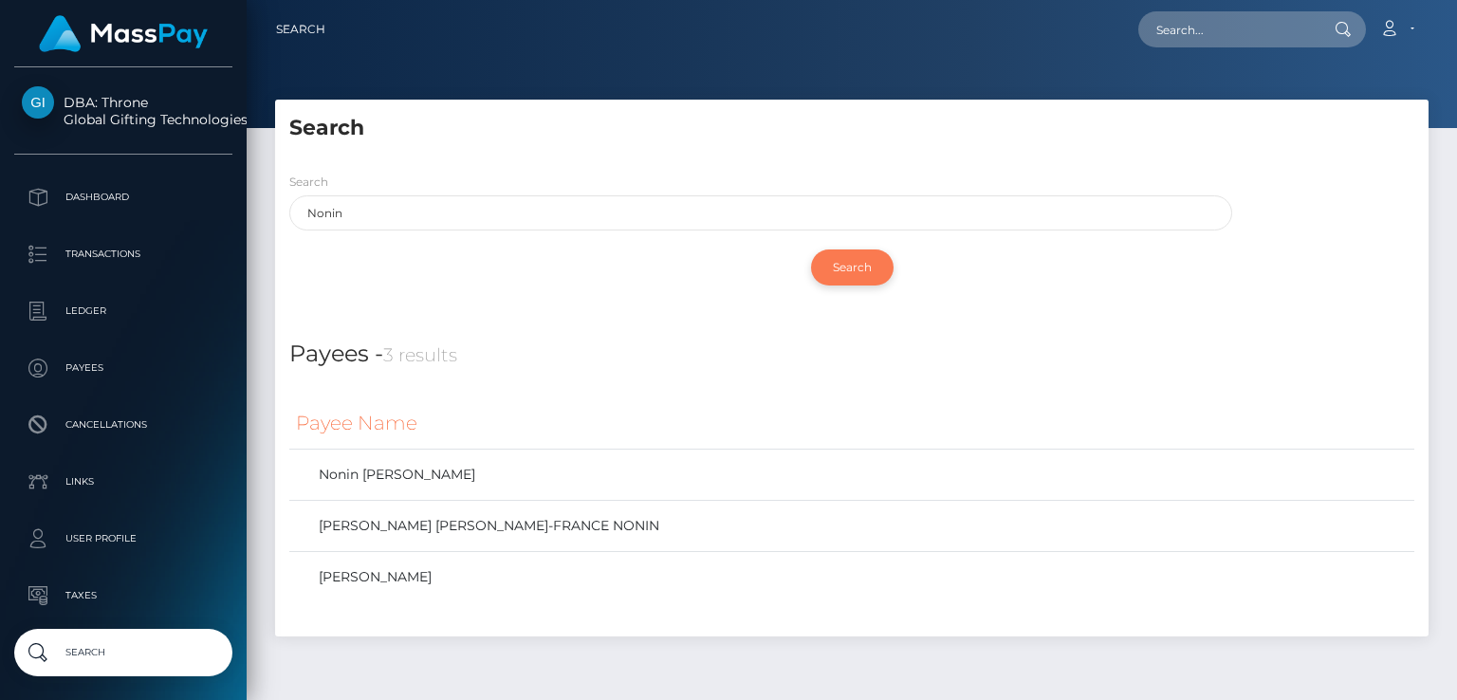
click at [841, 269] on input "Search" at bounding box center [852, 267] width 83 height 36
click at [387, 470] on link "Nonin Mykola" at bounding box center [852, 475] width 1112 height 28
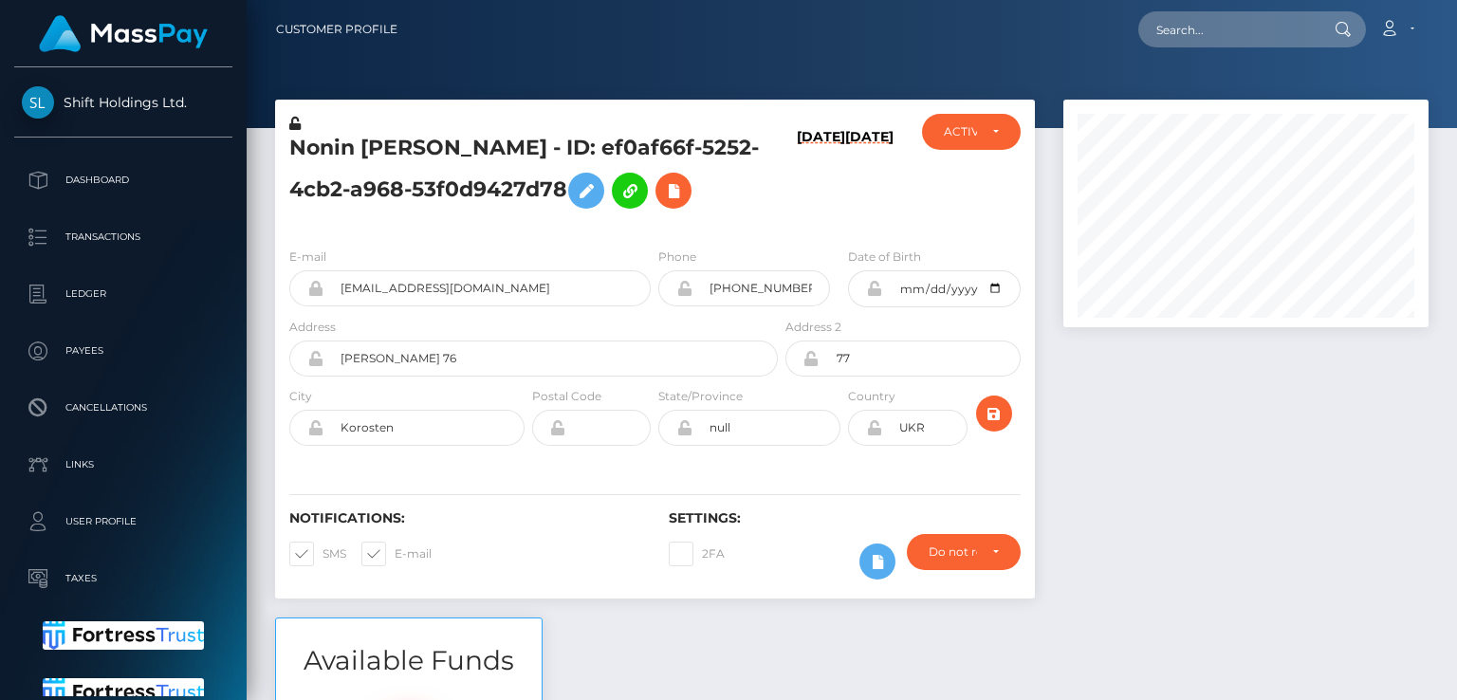
scroll to position [228, 364]
click at [323, 140] on h5 "Nonin [PERSON_NAME] - ID: ef0af66f-5252-4cb2-a968-53f0d9427d78" at bounding box center [528, 176] width 478 height 84
copy h5 "Nonin"
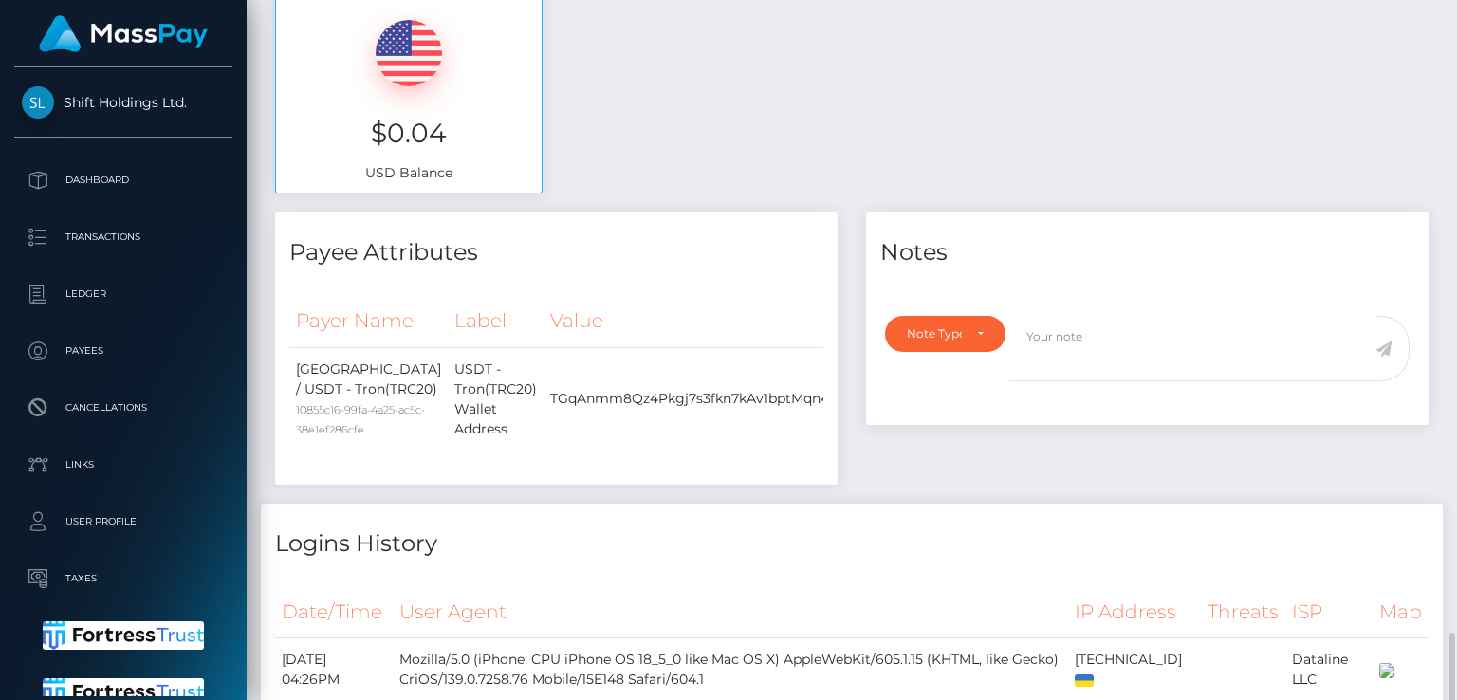
scroll to position [1491, 0]
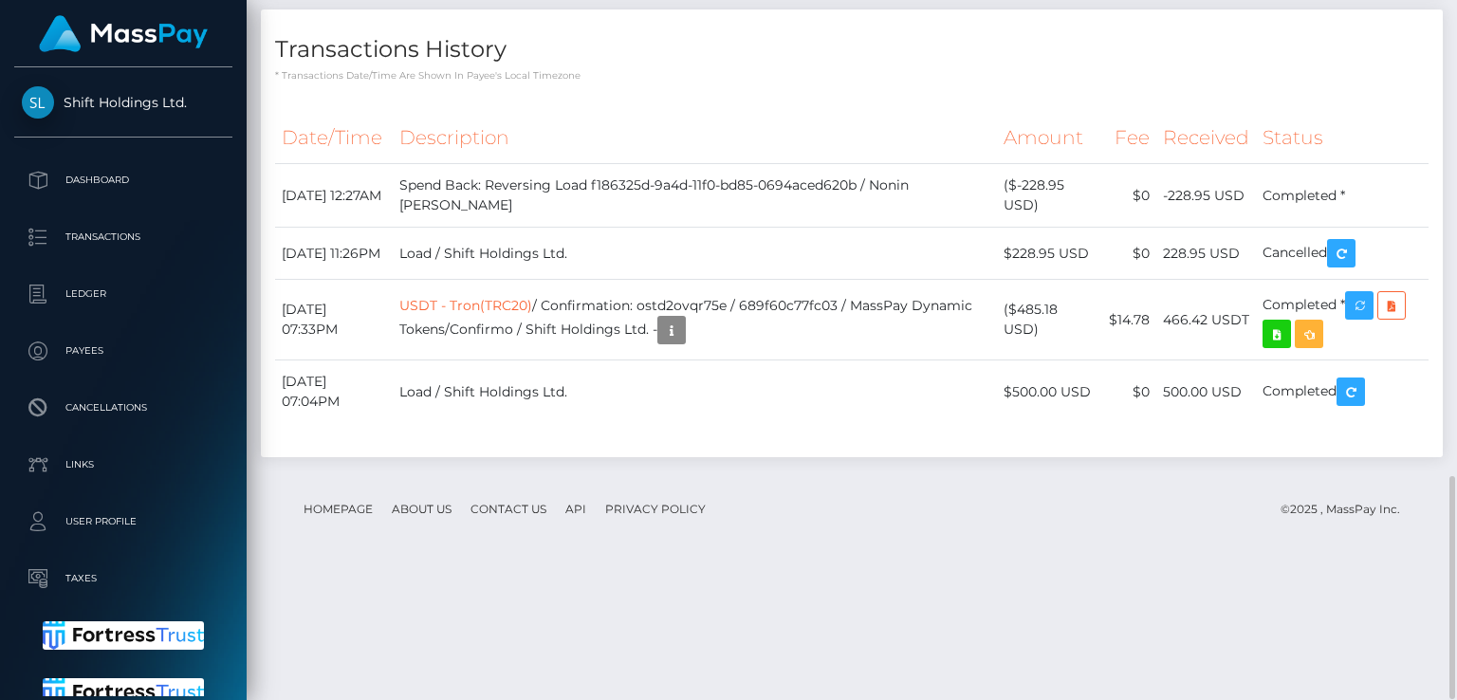
click at [681, 209] on div "Transactions History * Transactions date/time are shown in payee's local timezo…" at bounding box center [852, 233] width 1182 height 448
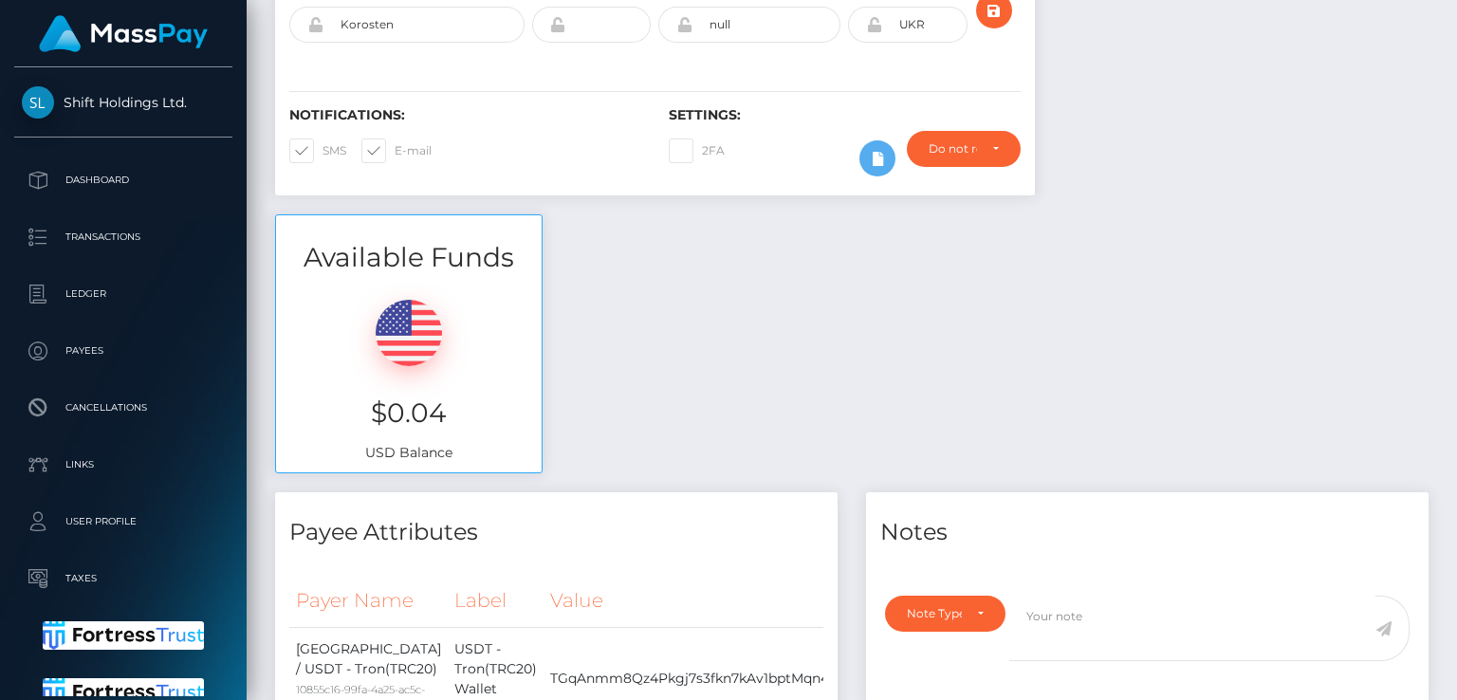
scroll to position [0, 0]
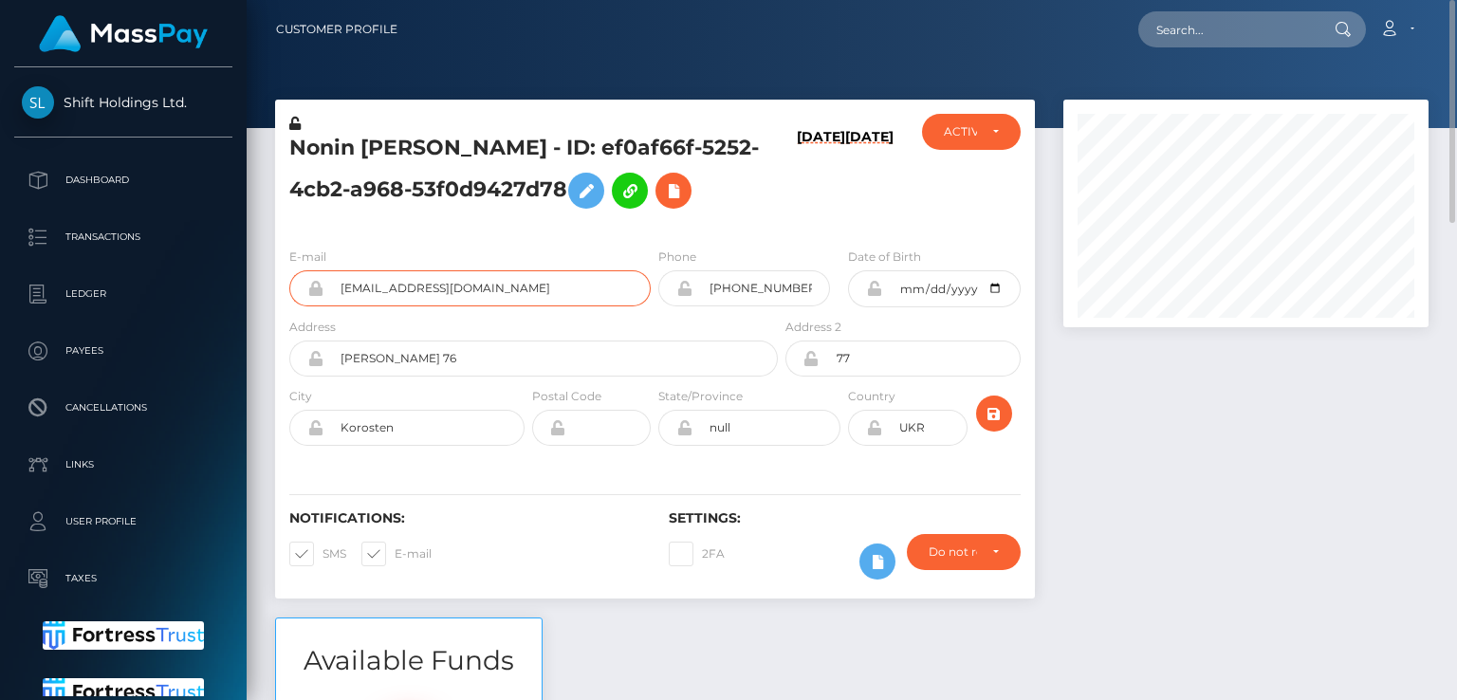
drag, startPoint x: 485, startPoint y: 301, endPoint x: 341, endPoint y: 286, distance: 145.0
click at [341, 286] on div "[EMAIL_ADDRESS][DOMAIN_NAME]" at bounding box center [469, 288] width 361 height 36
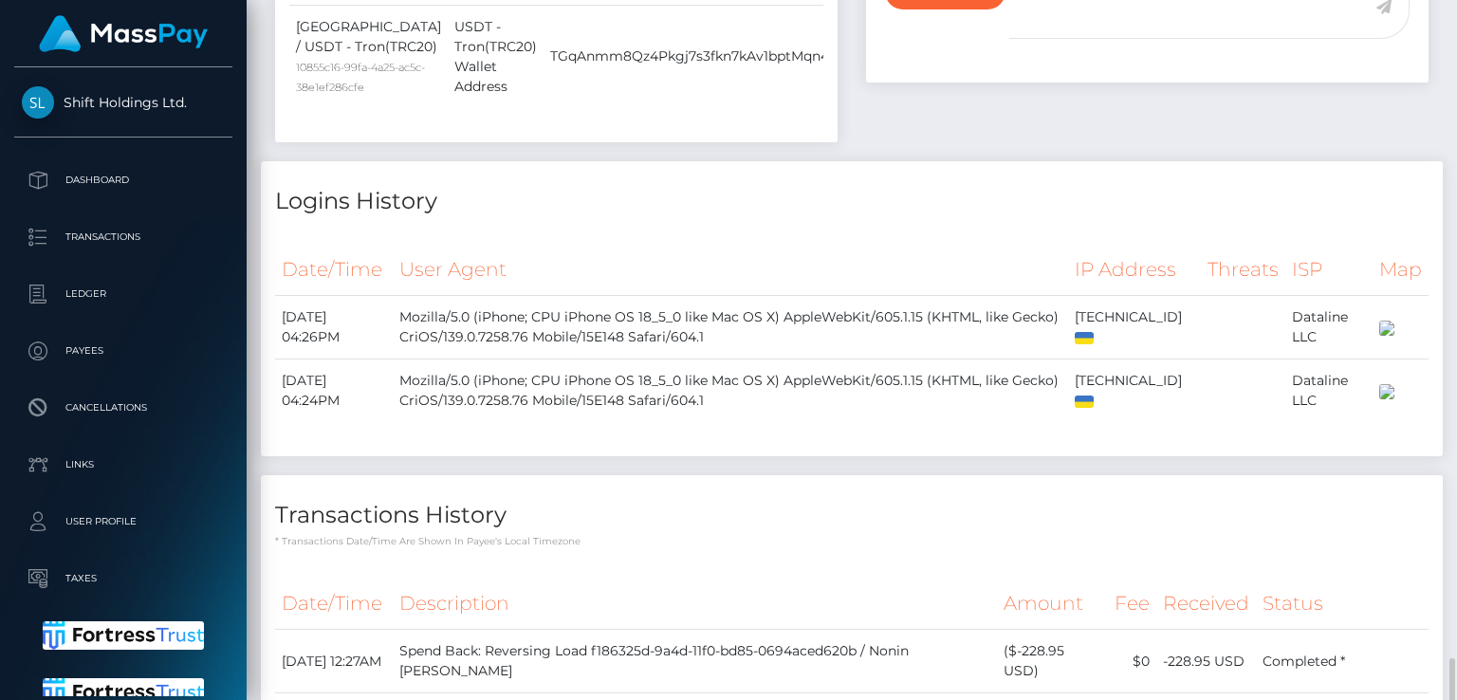
scroll to position [1491, 0]
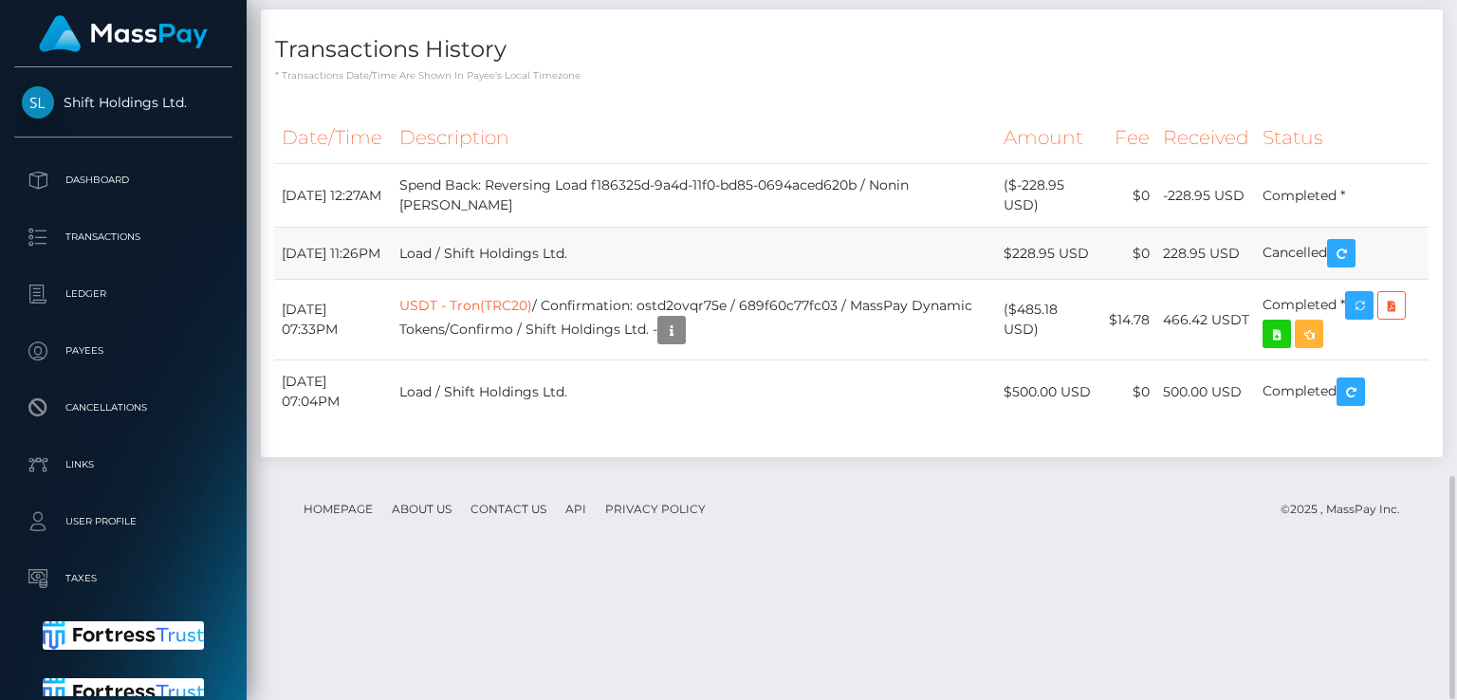
drag, startPoint x: 1242, startPoint y: 378, endPoint x: 1158, endPoint y: 384, distance: 83.7
click at [1158, 280] on tr "[DATE] 11:26PM Load / Shift Holdings Ltd. $228.95 USD $0 228.95 USD" at bounding box center [851, 254] width 1153 height 52
copy tr "228.95 USD"
click at [581, 210] on div "Transactions History * Transactions date/time are shown in payee's local timezo…" at bounding box center [852, 233] width 1182 height 448
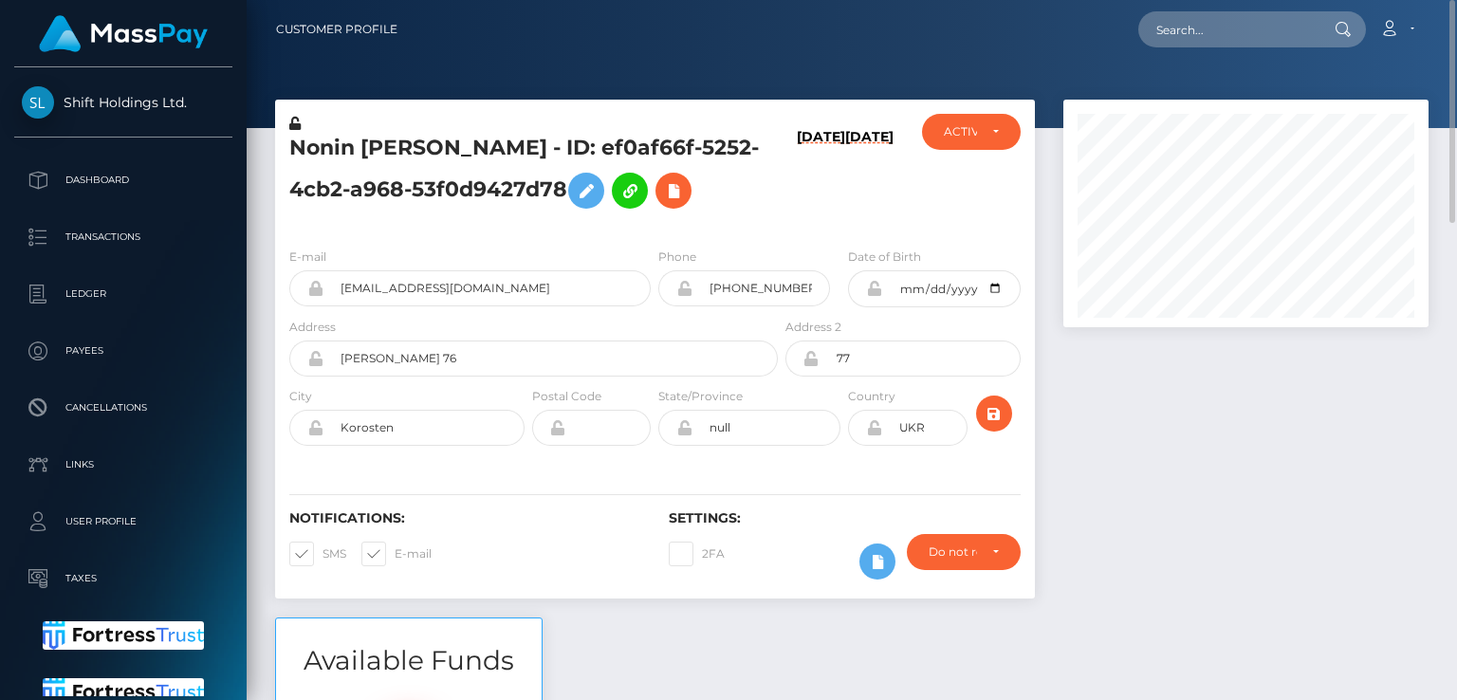
click at [341, 151] on h5 "Nonin [PERSON_NAME] - ID: ef0af66f-5252-4cb2-a968-53f0d9427d78" at bounding box center [528, 176] width 478 height 84
copy h5 "Nonin"
click at [1182, 37] on input "text" at bounding box center [1227, 29] width 178 height 36
paste input "[EMAIL_ADDRESS][DOMAIN_NAME]"
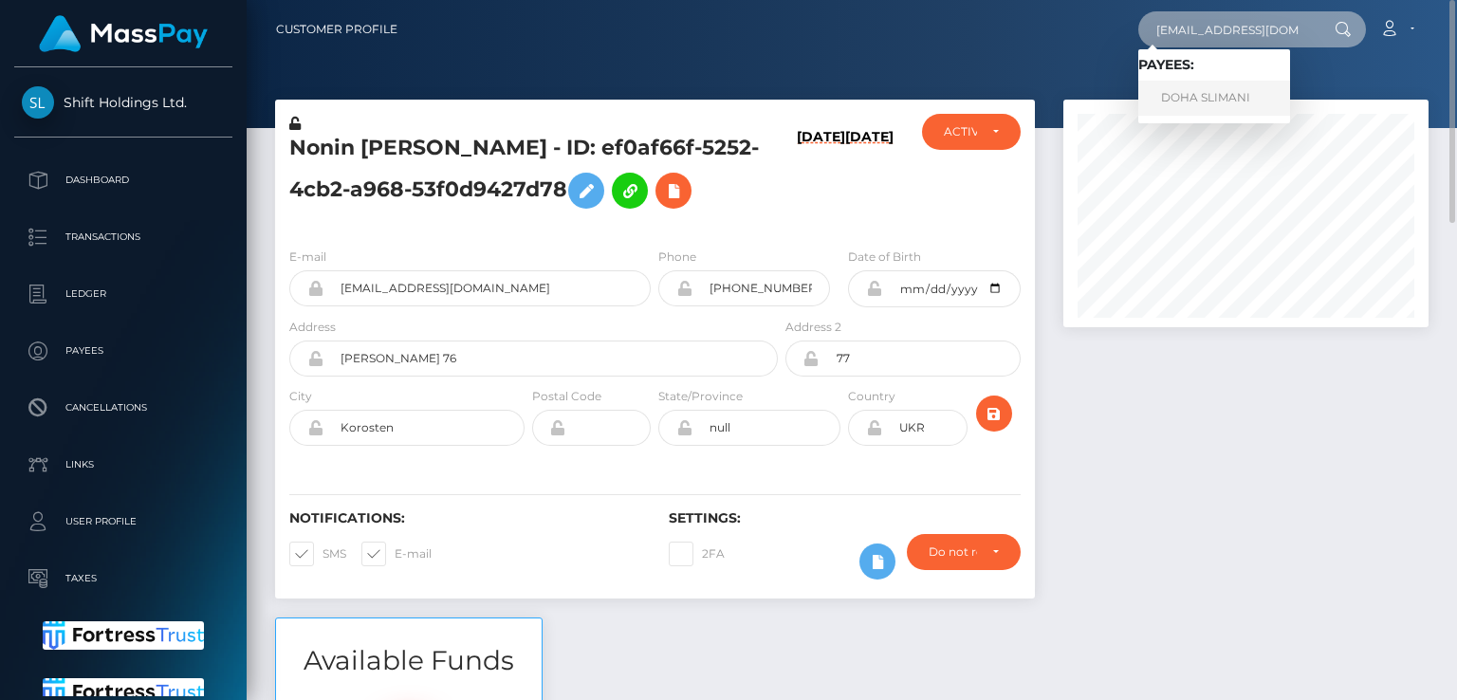
type input "[EMAIL_ADDRESS][DOMAIN_NAME]"
click at [1165, 102] on link "DOHA SLIMANI" at bounding box center [1214, 98] width 152 height 35
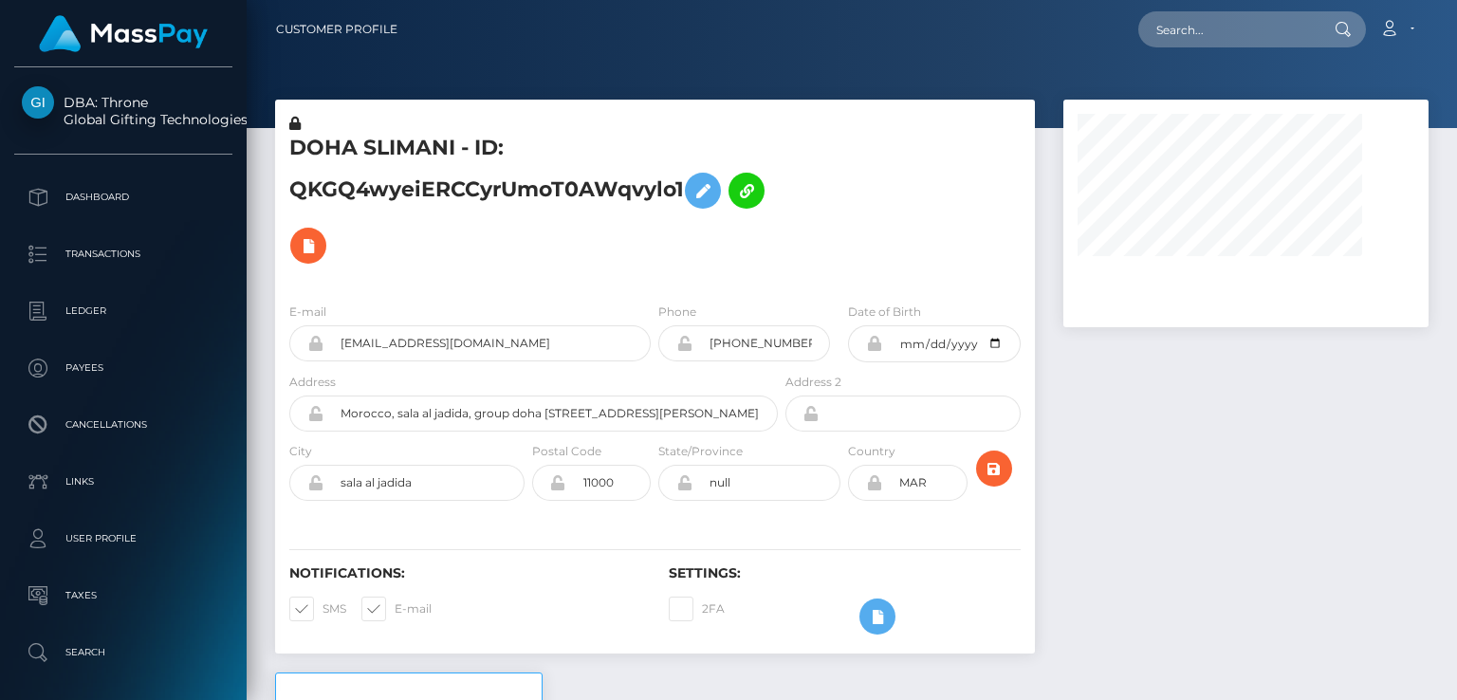
click at [334, 149] on h5 "DOHA SLIMANI - ID: QKGQ4wyeiERCCyrUmoT0AWqvylo1" at bounding box center [528, 203] width 478 height 139
copy h5 "DOHA"
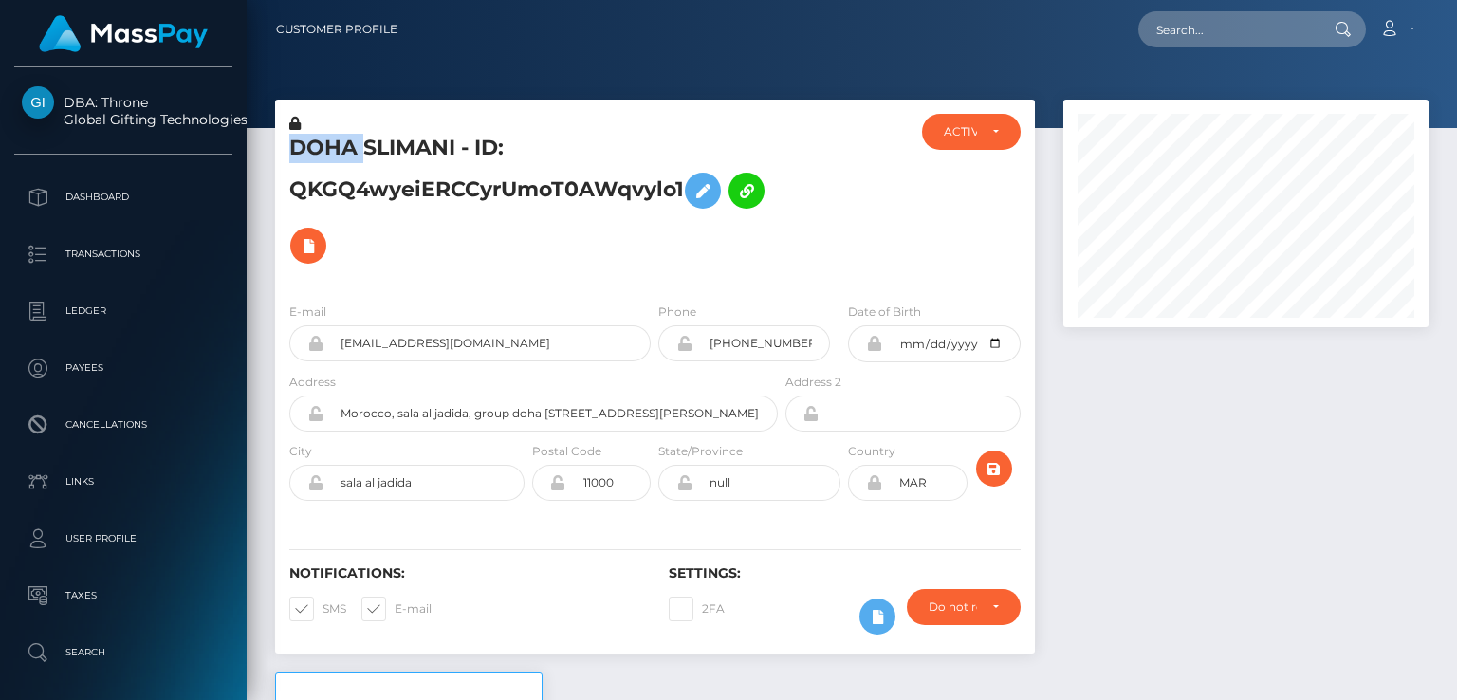
scroll to position [228, 364]
click at [782, 608] on div "2FA" at bounding box center [750, 616] width 190 height 55
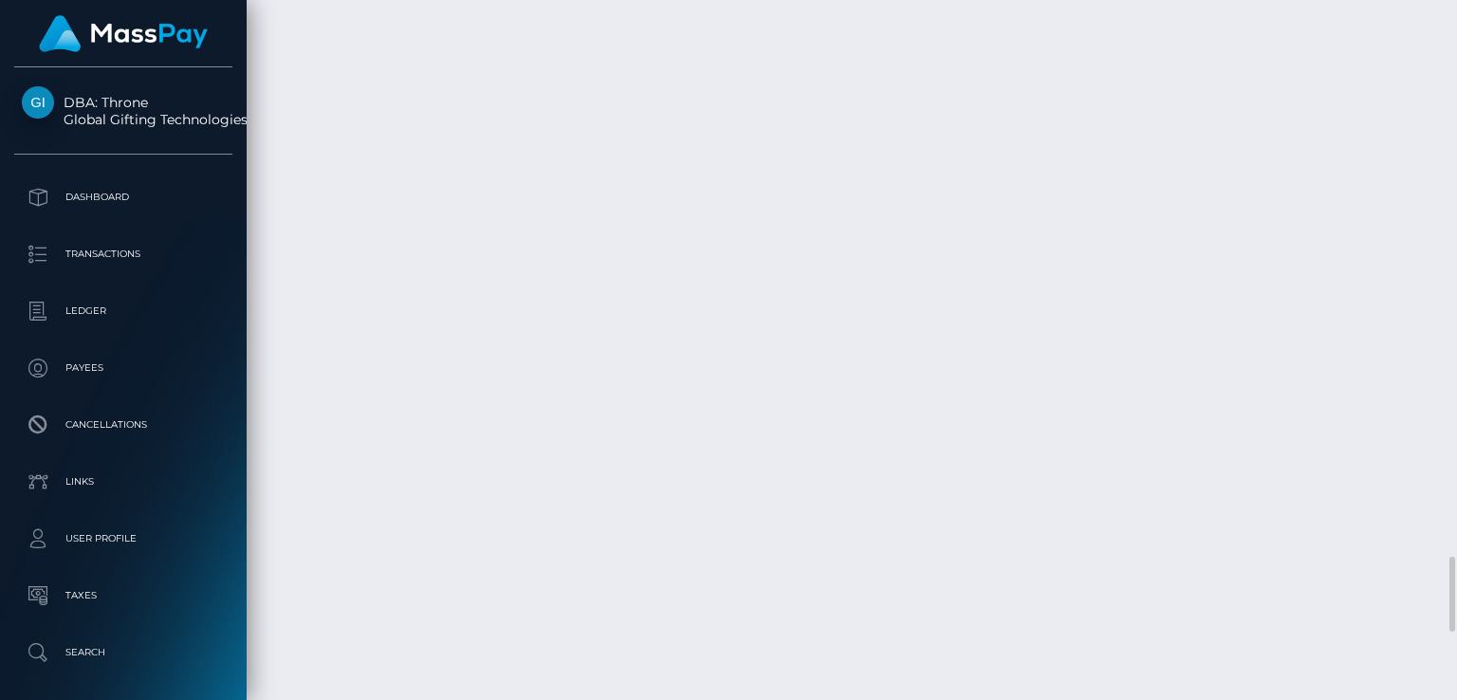
scroll to position [5285, 0]
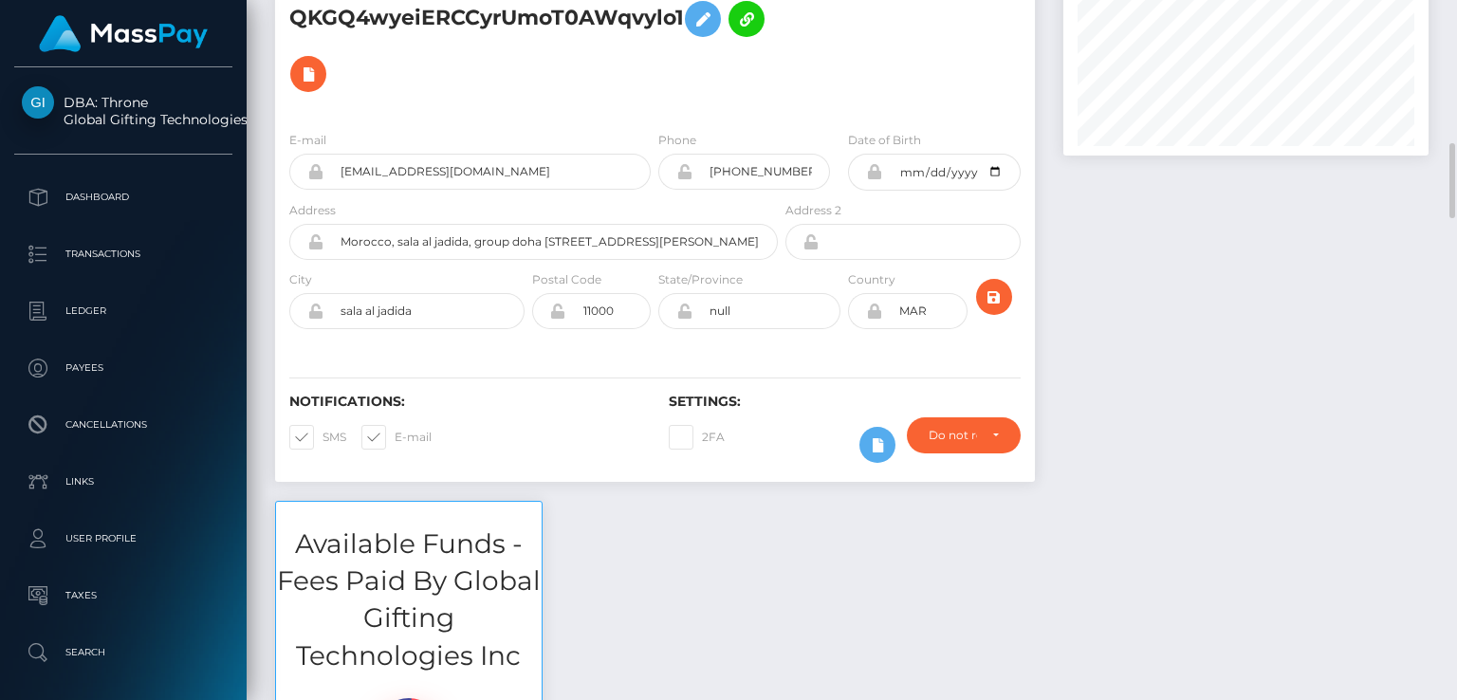
scroll to position [0, 0]
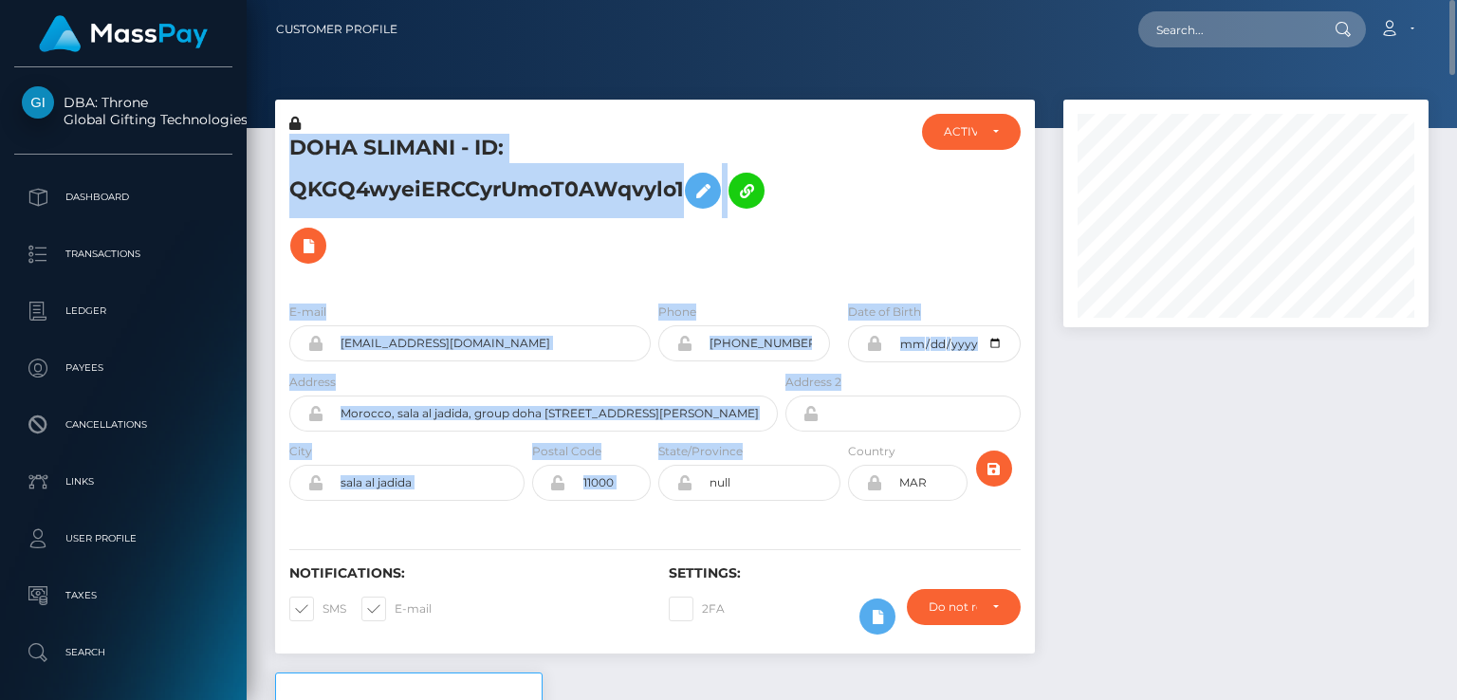
drag, startPoint x: 745, startPoint y: 97, endPoint x: 827, endPoint y: 614, distance: 523.5
click at [827, 614] on div "Customer Profile Loading... Loading..." at bounding box center [852, 350] width 1210 height 700
click at [796, 259] on div at bounding box center [845, 201] width 126 height 174
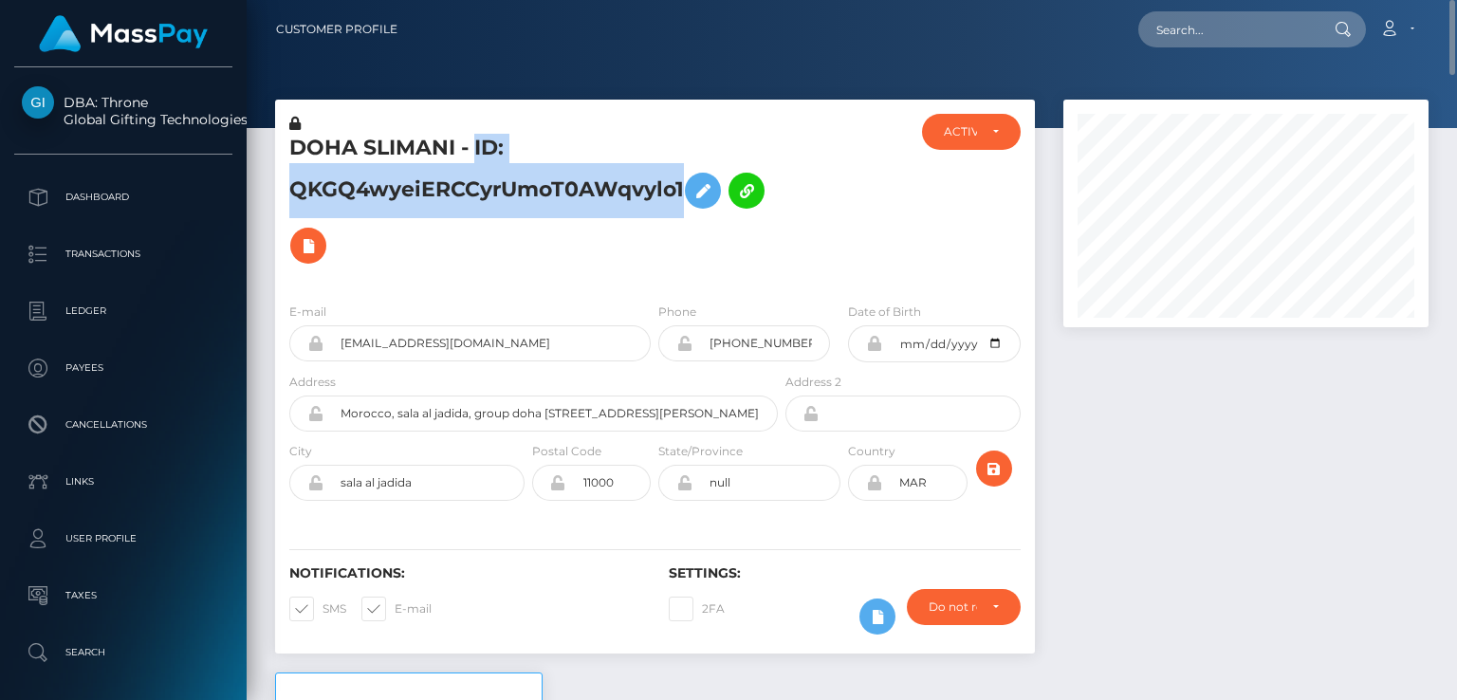
drag, startPoint x: 474, startPoint y: 143, endPoint x: 682, endPoint y: 203, distance: 216.2
click at [682, 203] on h5 "DOHA SLIMANI - ID: QKGQ4wyeiERCCyrUmoT0AWqvylo1" at bounding box center [528, 203] width 478 height 139
copy h5 "ID: QKGQ4wyeiERCCyrUmoT0AWqvylo1"
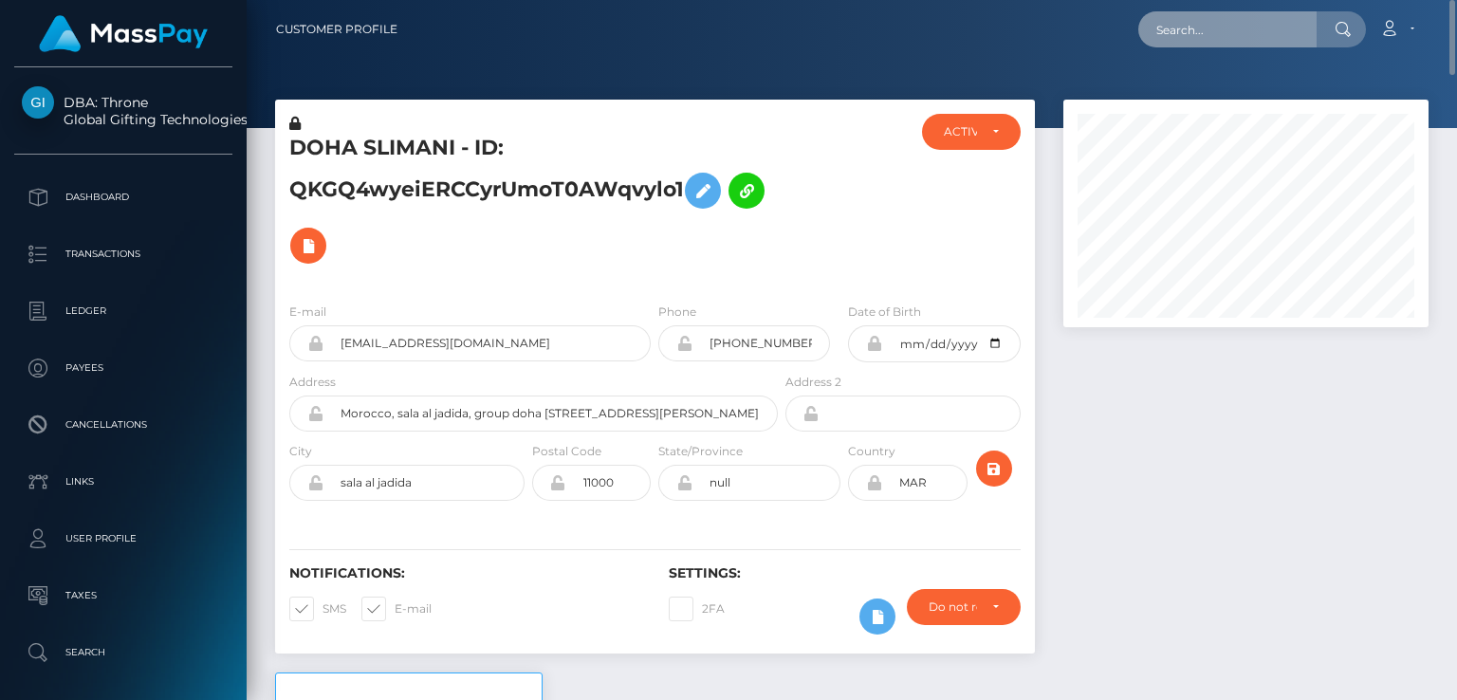
click at [1236, 37] on input "text" at bounding box center [1227, 29] width 178 height 36
paste input "[EMAIL_ADDRESS][DOMAIN_NAME]"
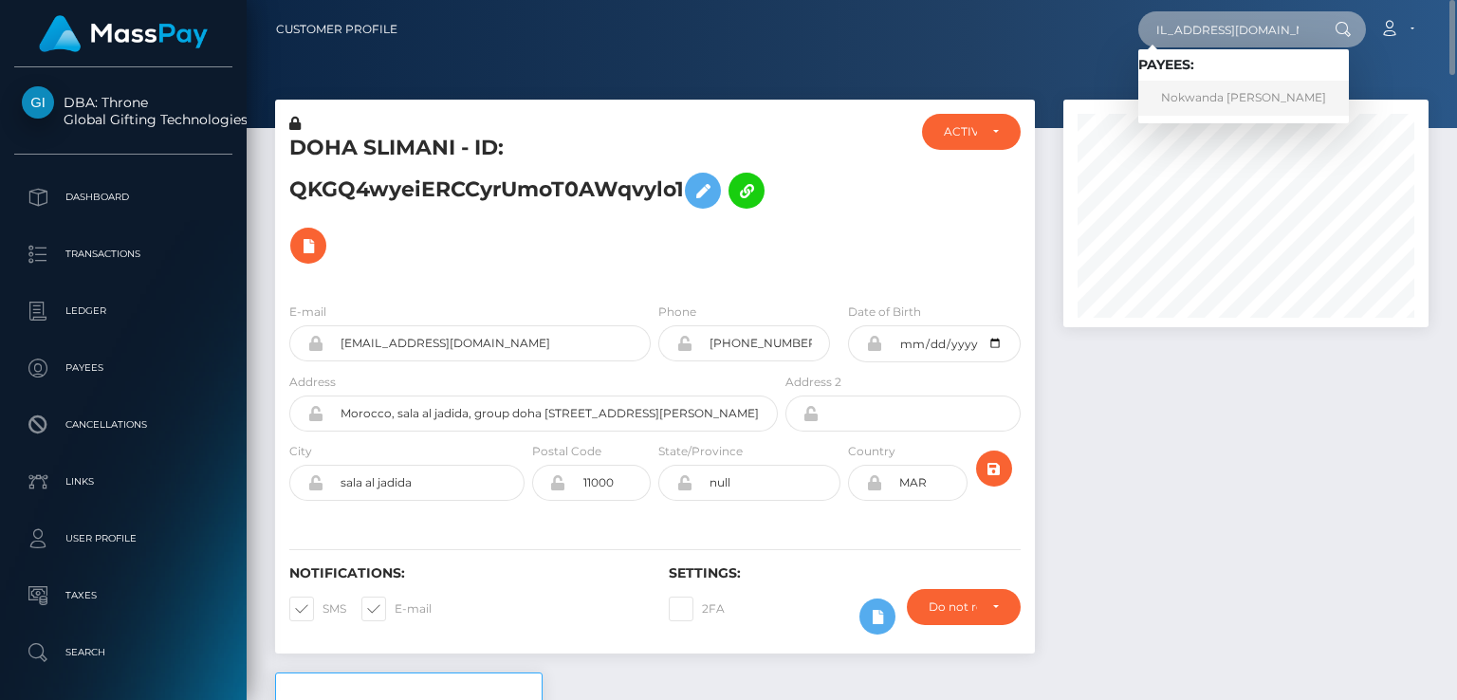
type input "[EMAIL_ADDRESS][DOMAIN_NAME]"
click at [1224, 92] on link "Nokwanda Patricia Vezi" at bounding box center [1243, 98] width 211 height 35
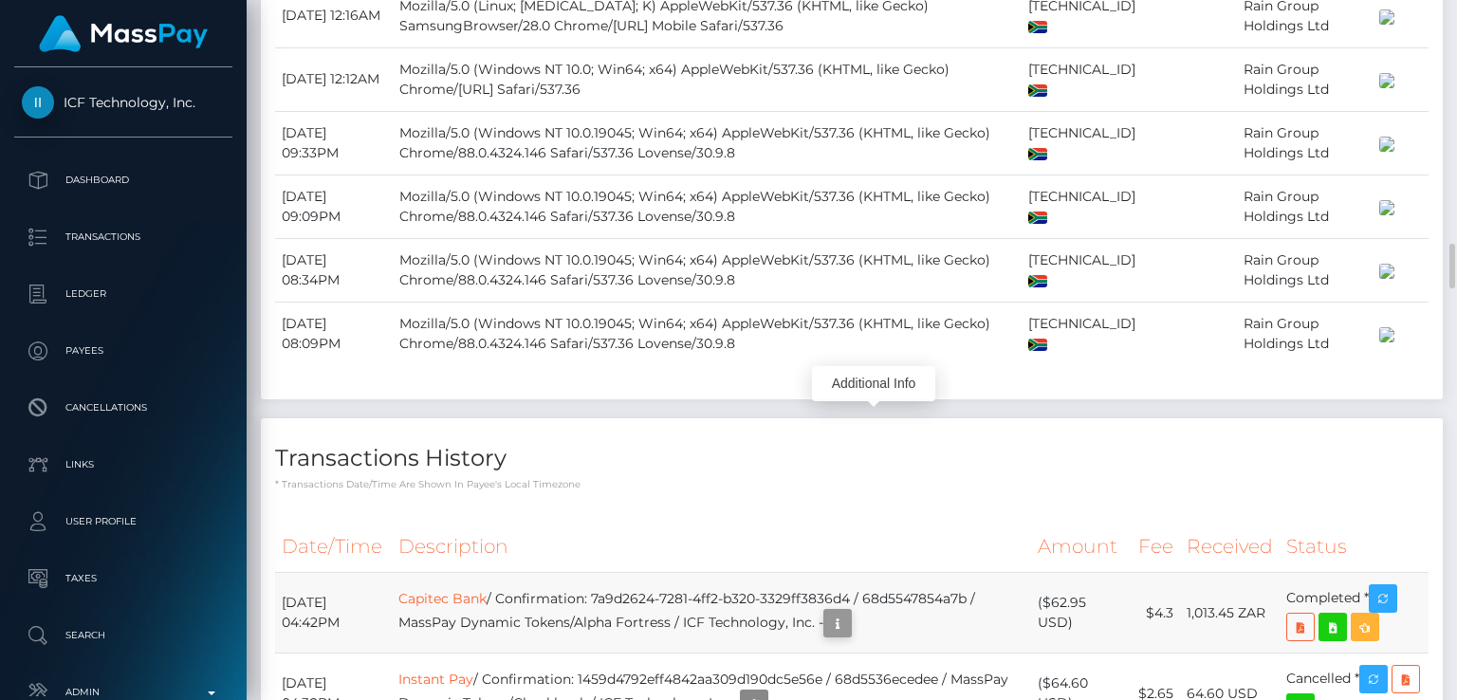
scroll to position [228, 364]
click at [849, 612] on icon "button" at bounding box center [837, 624] width 23 height 24
click at [869, 379] on div "Additional Info" at bounding box center [873, 383] width 123 height 35
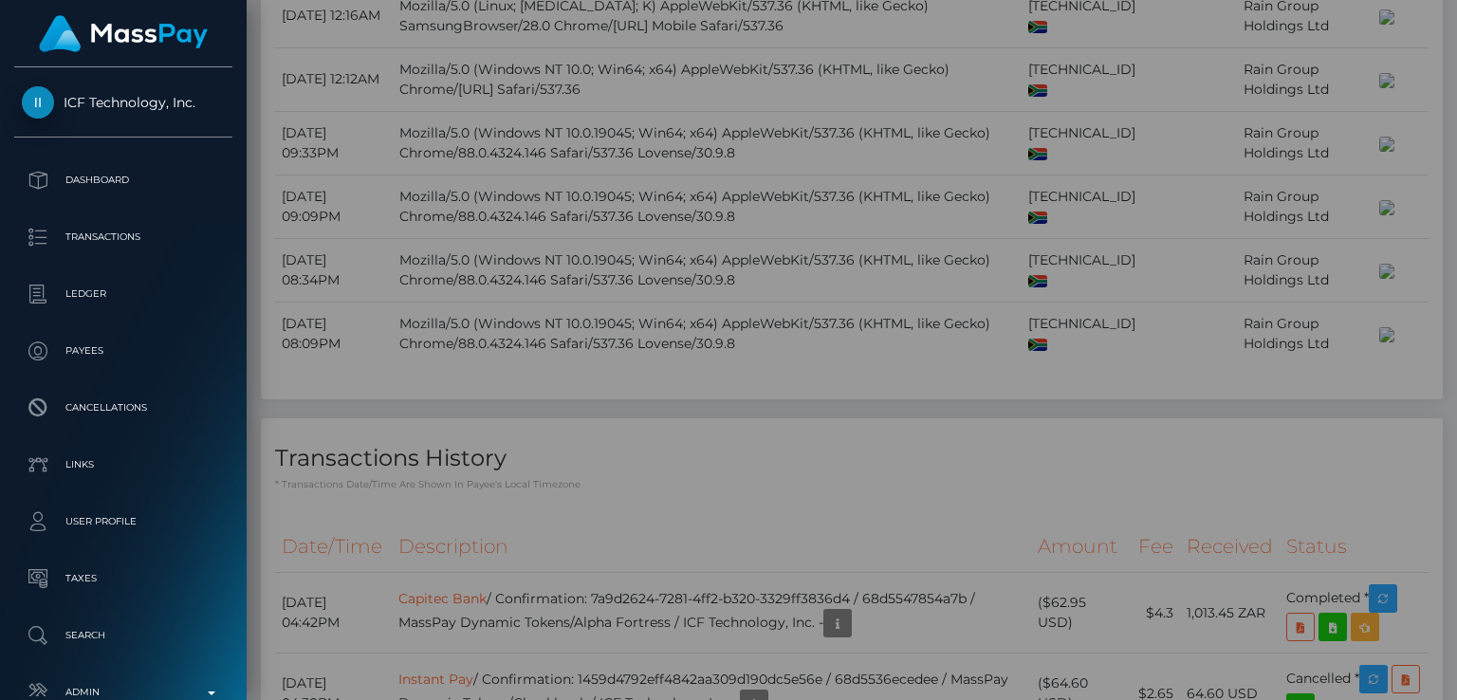
scroll to position [0, 0]
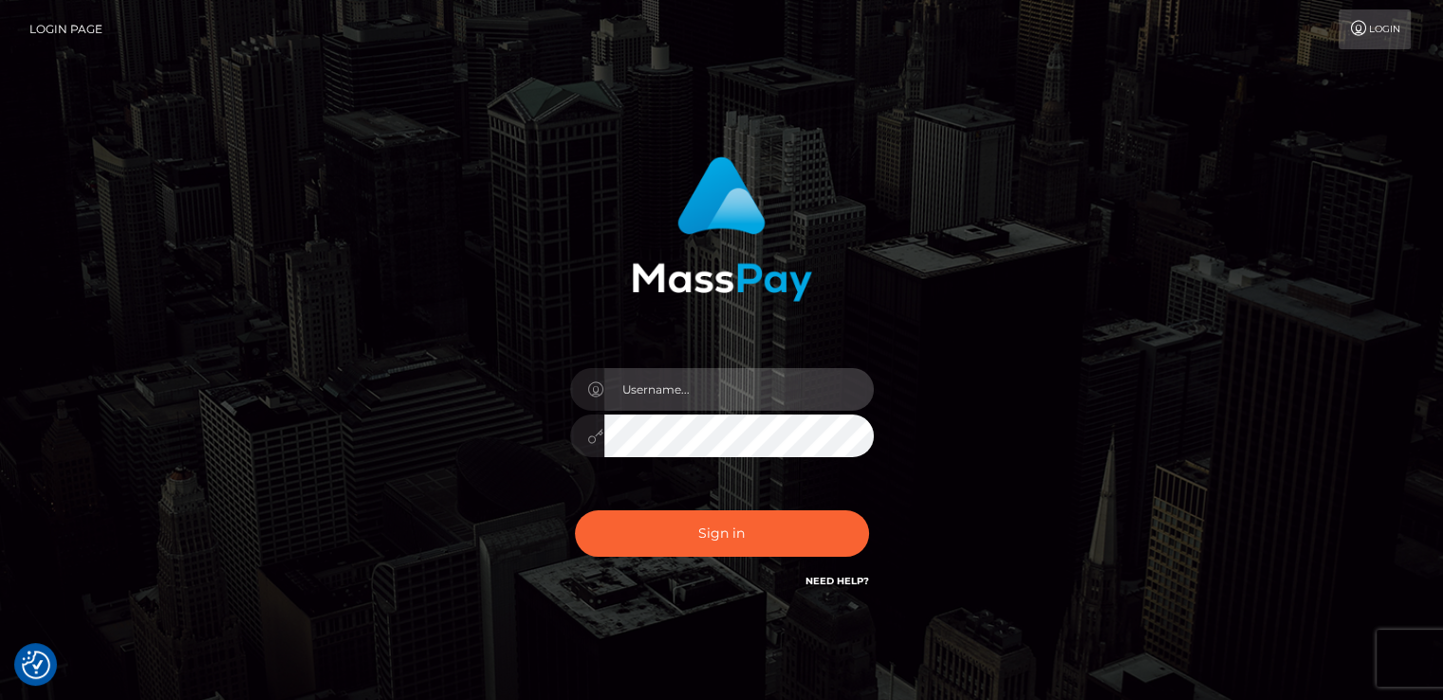
type input "nt.es"
click at [662, 493] on div "nt.es" at bounding box center [722, 426] width 332 height 145
click at [662, 493] on body "We value your privacy We use cookies to enhance your browsing experience, serve…" at bounding box center [721, 383] width 1443 height 767
click at [518, 478] on div "nt.es Sign in" at bounding box center [721, 374] width 498 height 464
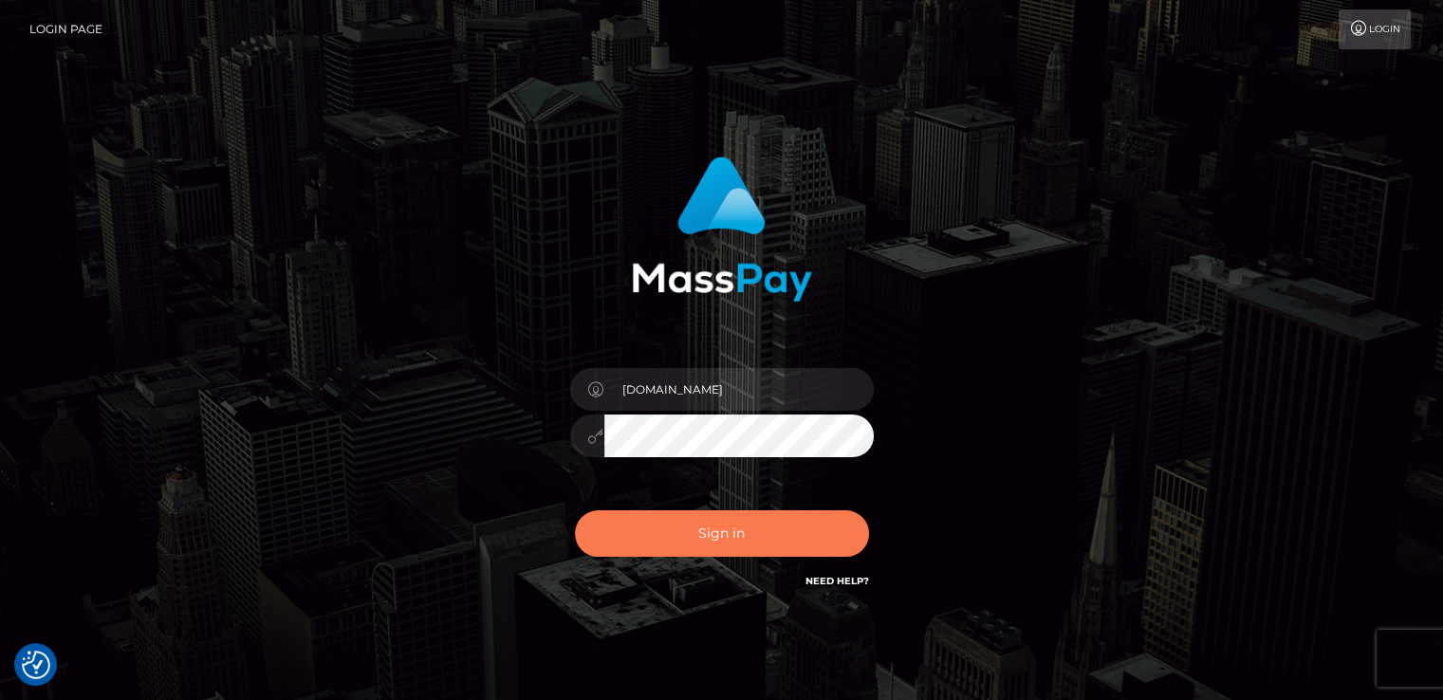
click at [583, 541] on button "Sign in" at bounding box center [722, 533] width 294 height 46
type input "nt.es"
click at [619, 513] on button "Sign in" at bounding box center [722, 533] width 294 height 46
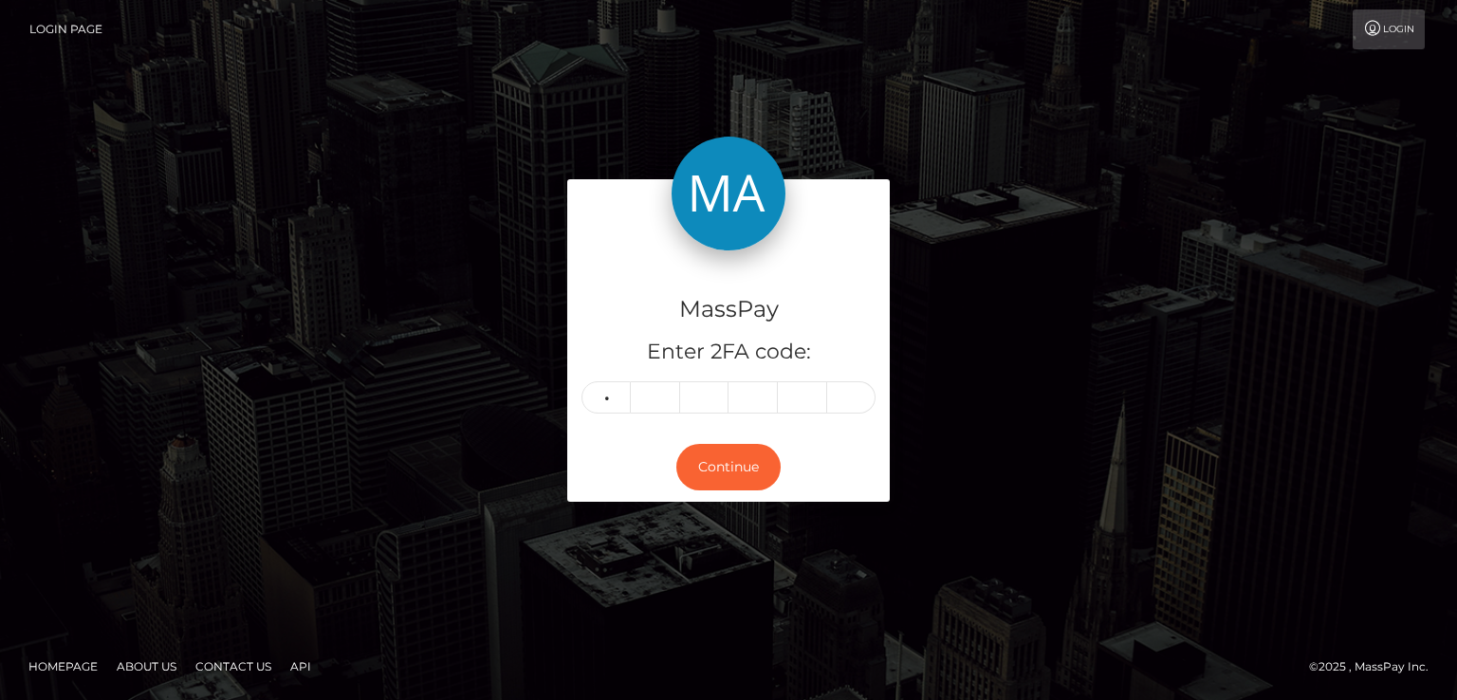
type input "7"
type input "0"
type input "9"
type input "4"
type input "6"
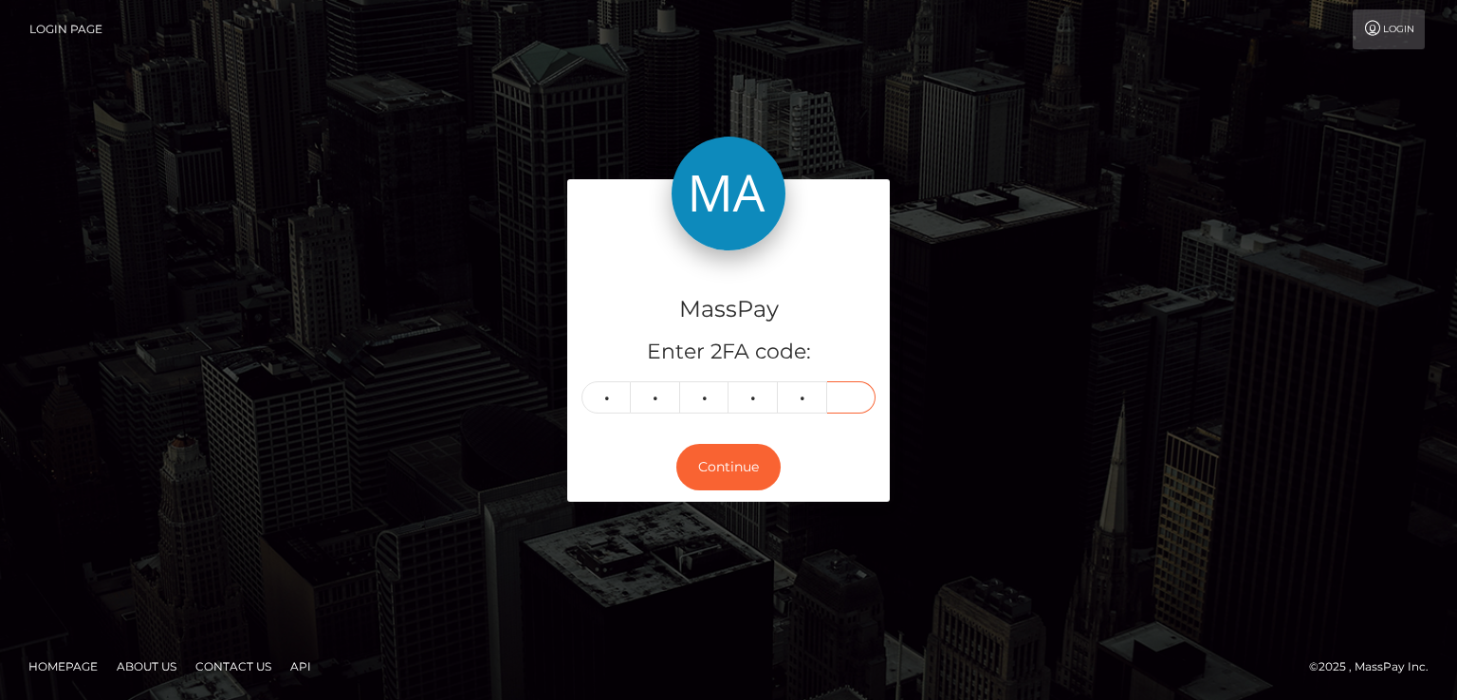
type input "9"
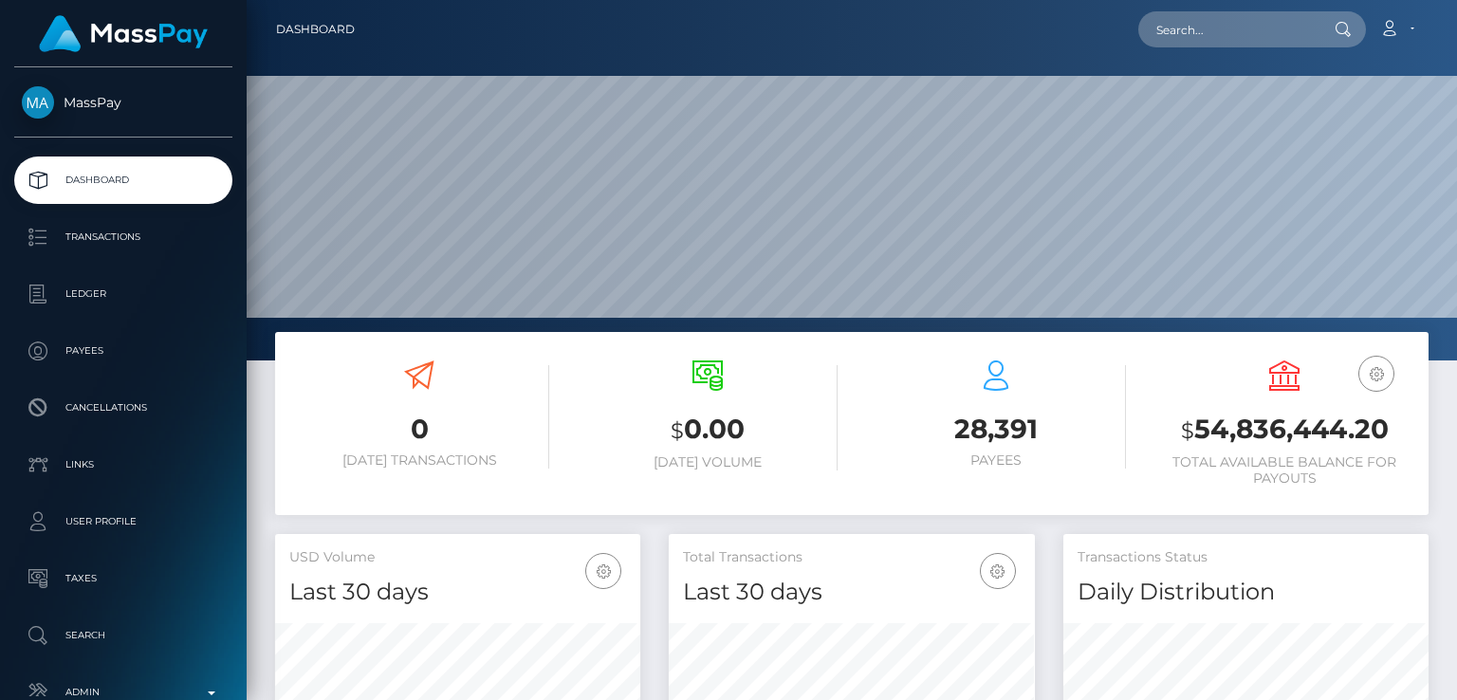
scroll to position [336, 364]
click at [1304, 24] on input "text" at bounding box center [1227, 29] width 178 height 36
paste input "yhumiemoral@gmail.com"
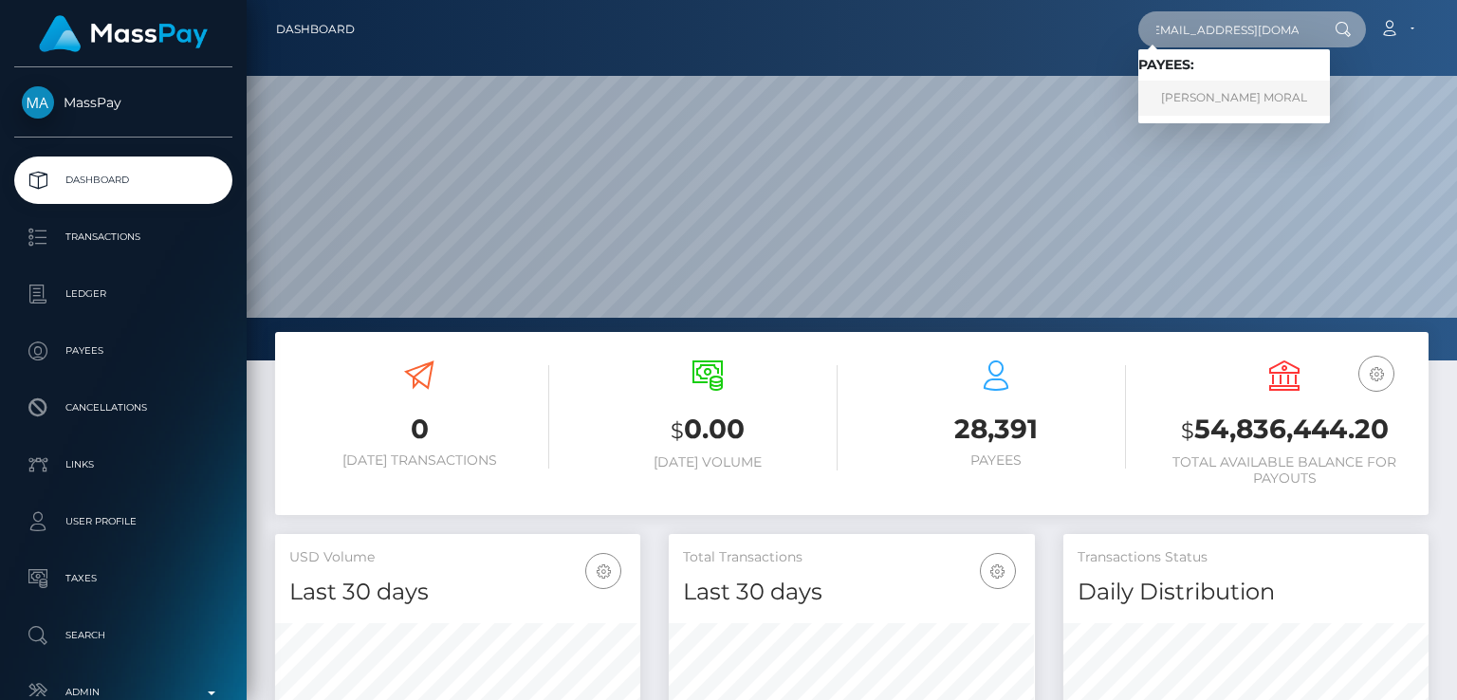
type input "yhumiemoral@gmail.com"
click at [1282, 98] on link "JERRYSON GAYONA MORAL" at bounding box center [1234, 98] width 192 height 35
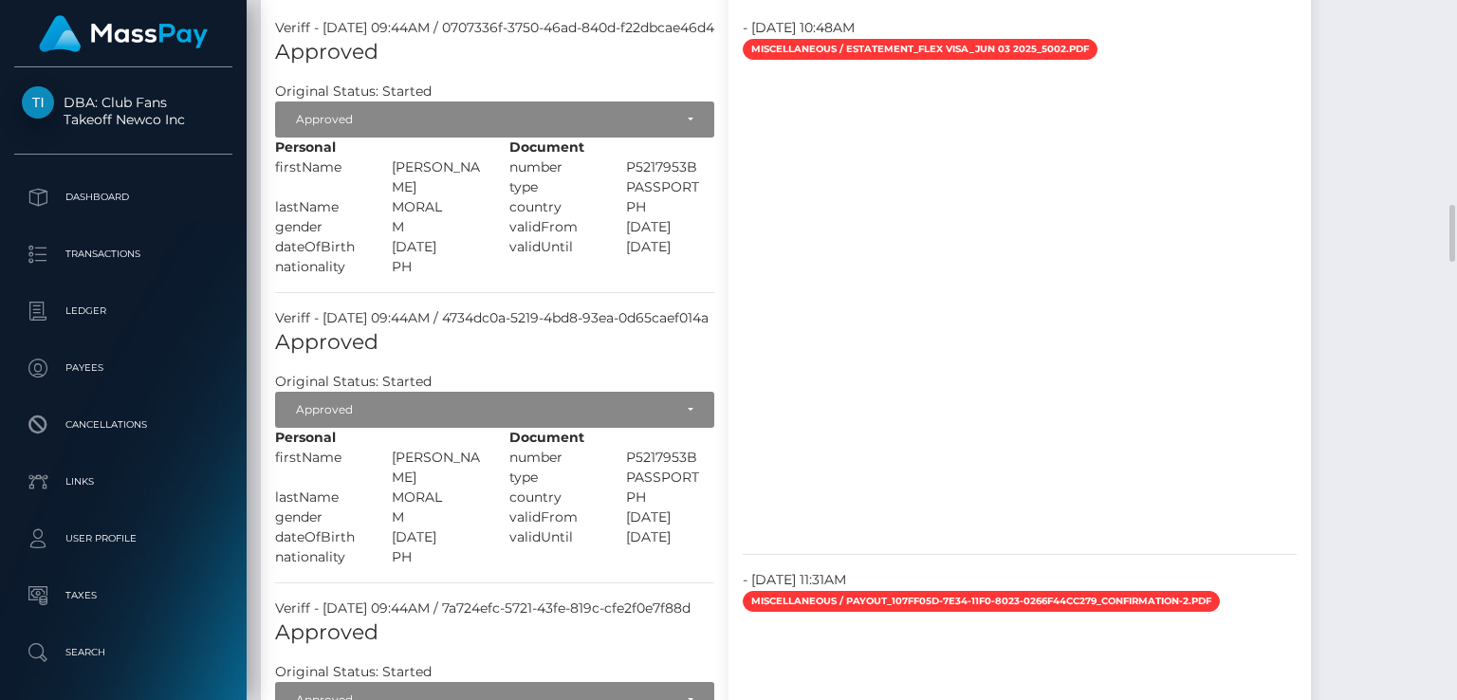
scroll to position [2498, 0]
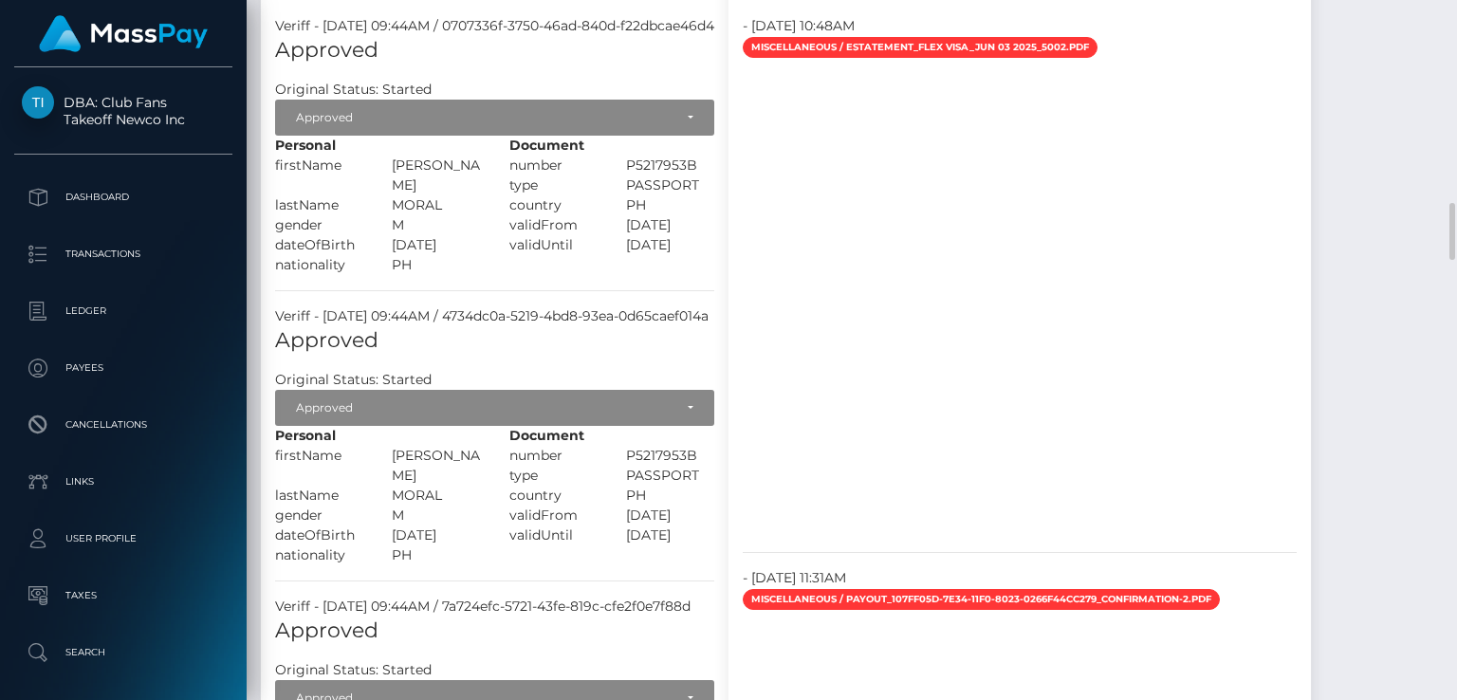
click at [1161, 325] on div at bounding box center [1020, 300] width 582 height 474
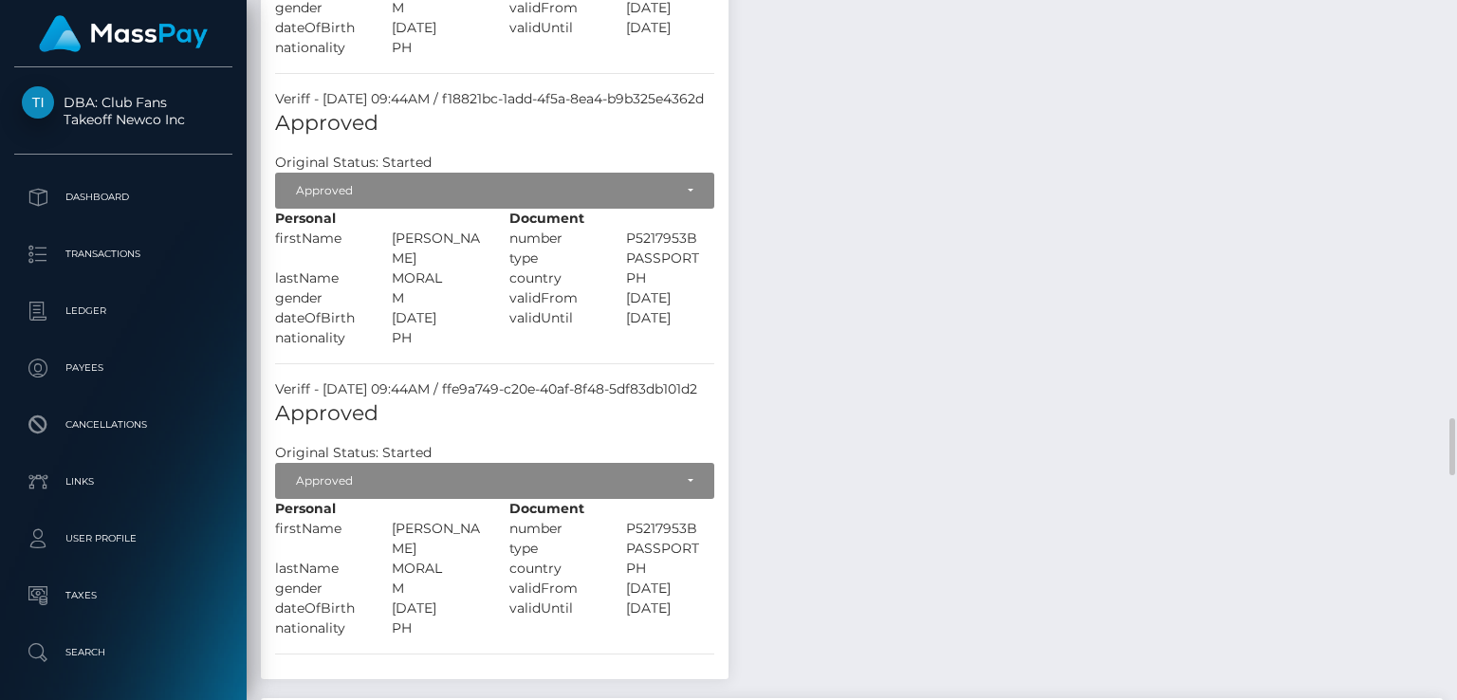
scroll to position [5024, 0]
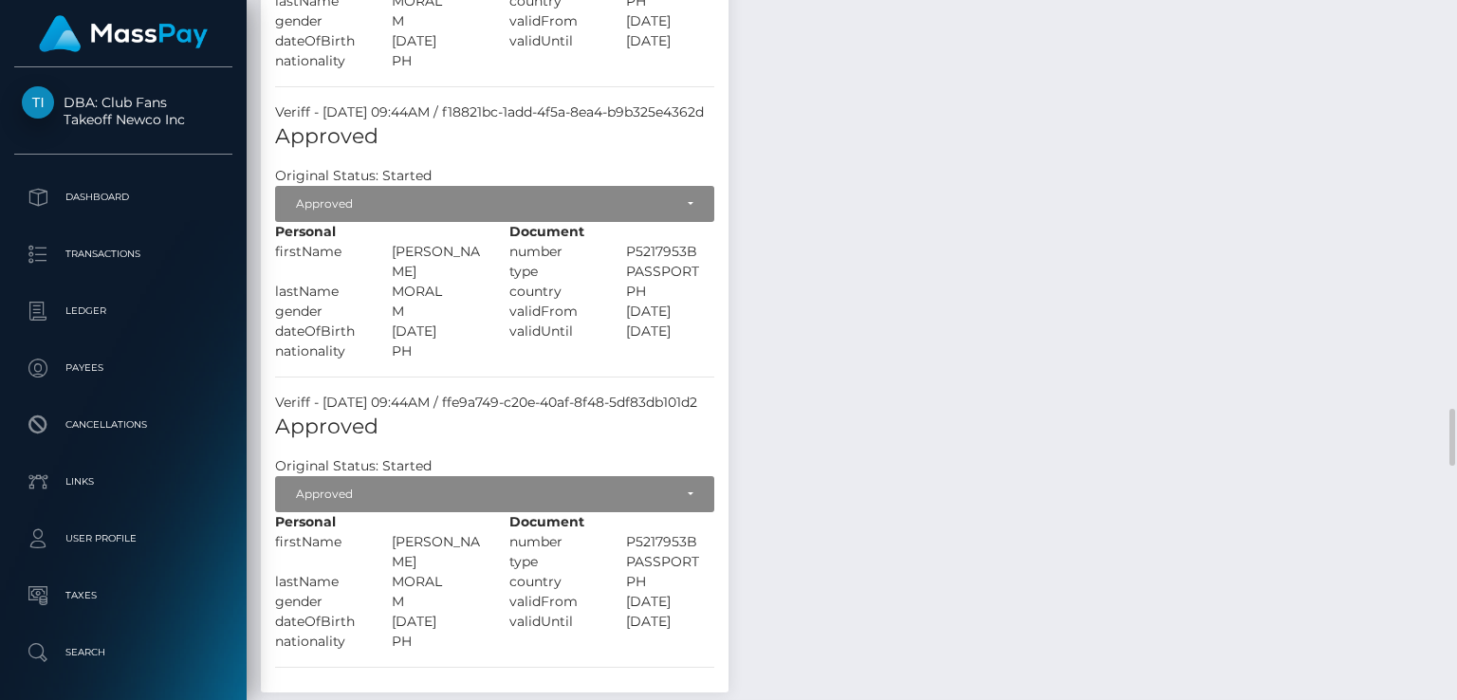
drag, startPoint x: 1207, startPoint y: 441, endPoint x: 1146, endPoint y: 449, distance: 61.2
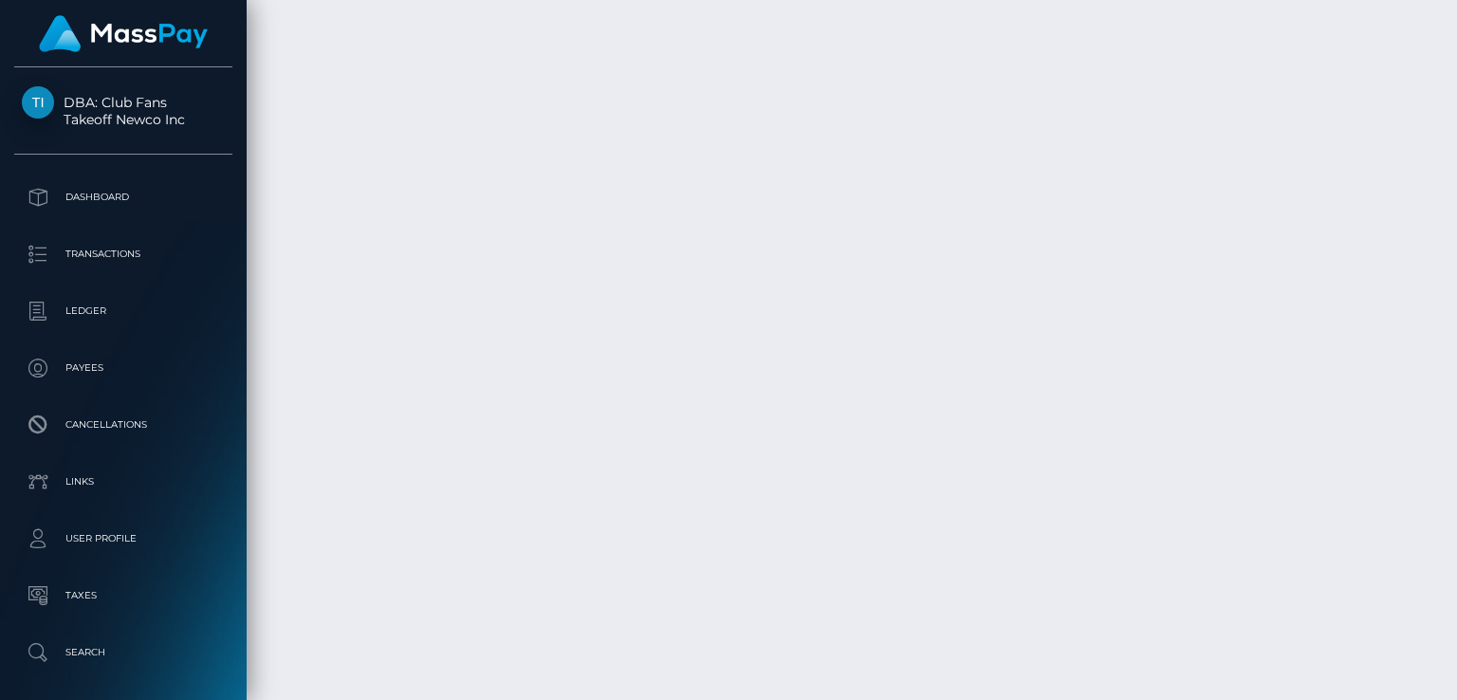
scroll to position [7890, 0]
